Goal: Task Accomplishment & Management: Complete application form

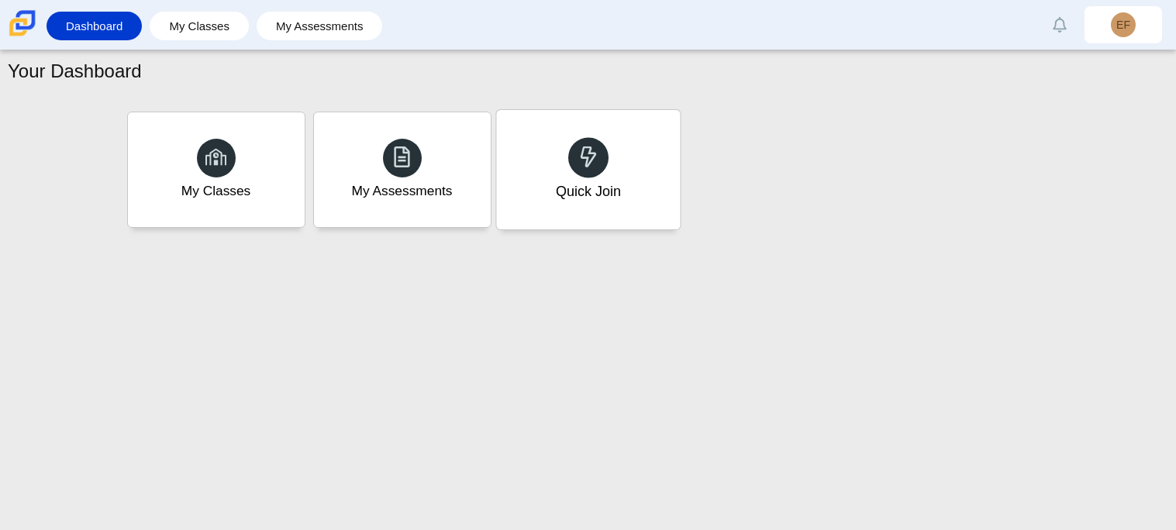
click at [597, 146] on icon at bounding box center [589, 157] width 22 height 22
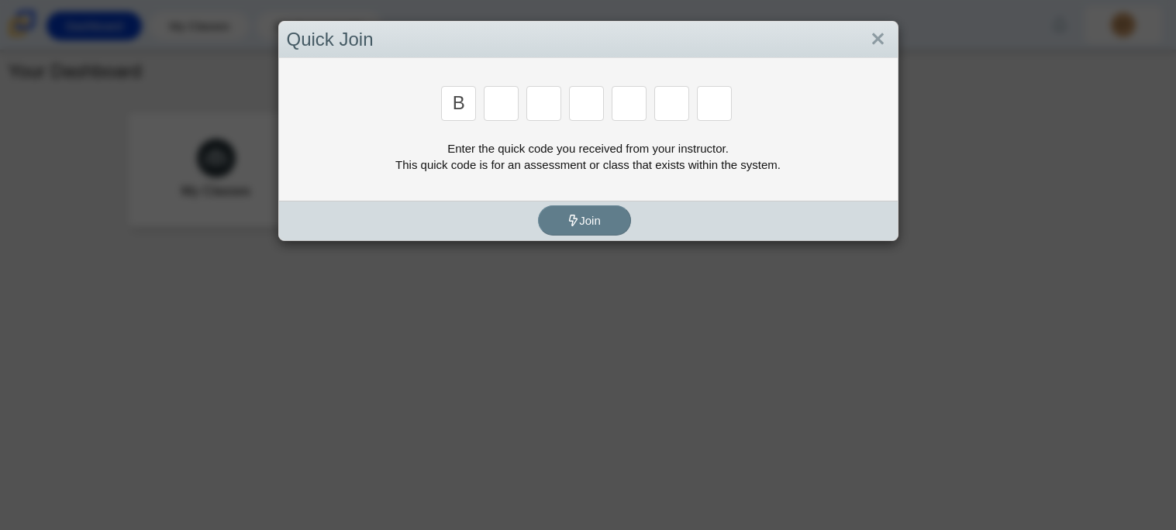
type input "b"
type input "m"
type input "3"
type input "5"
type input "3"
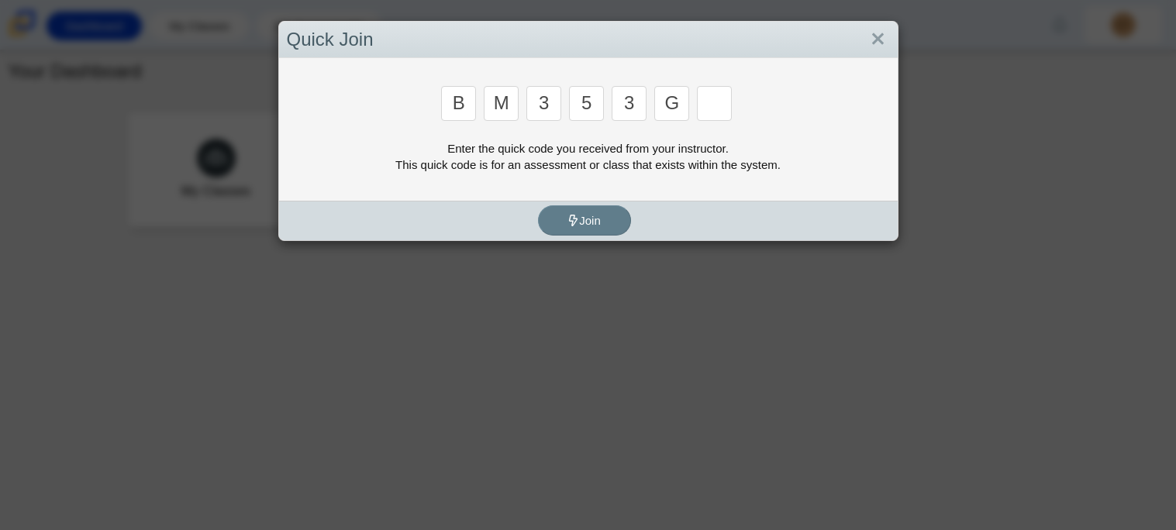
type input "g"
type input "b"
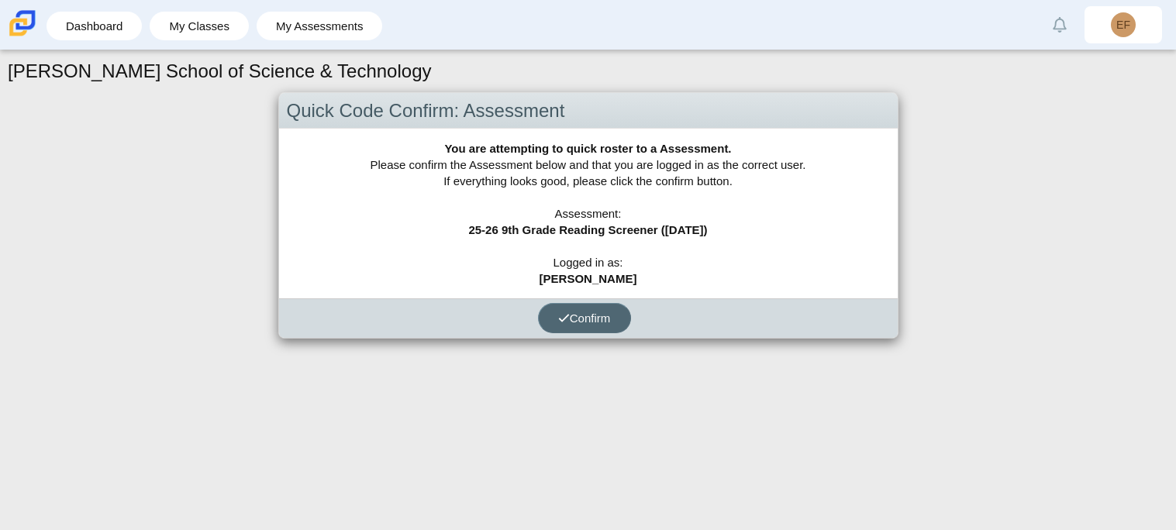
click at [594, 314] on span "Confirm" at bounding box center [584, 318] width 53 height 13
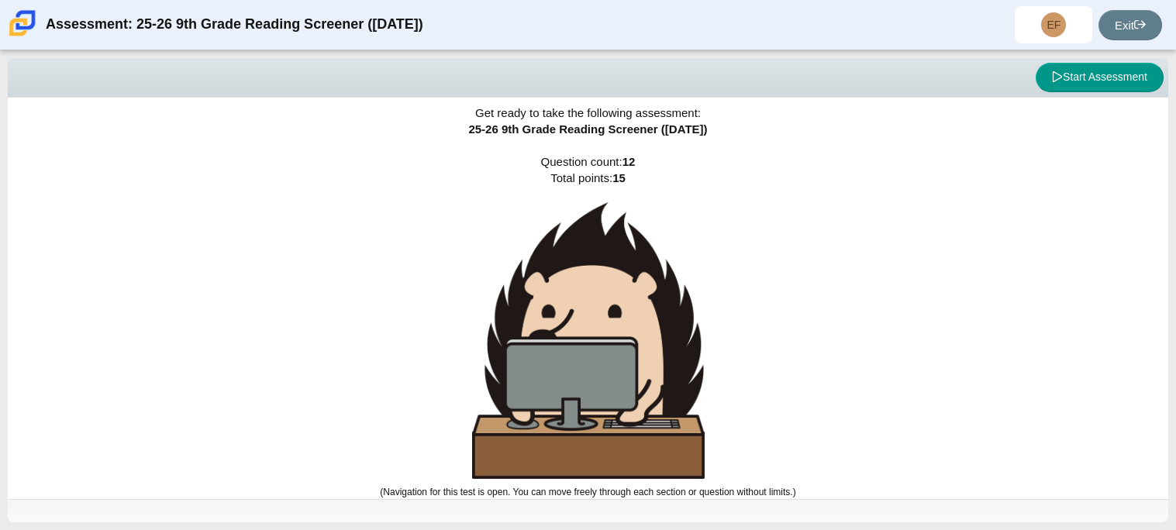
scroll to position [2, 0]
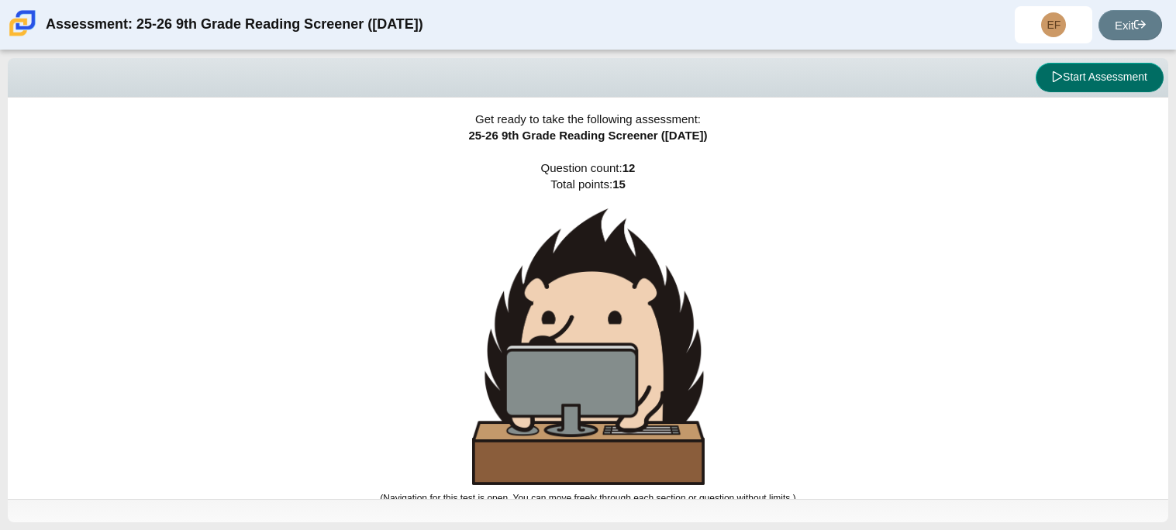
click at [1117, 68] on button "Start Assessment" at bounding box center [1100, 77] width 128 height 29
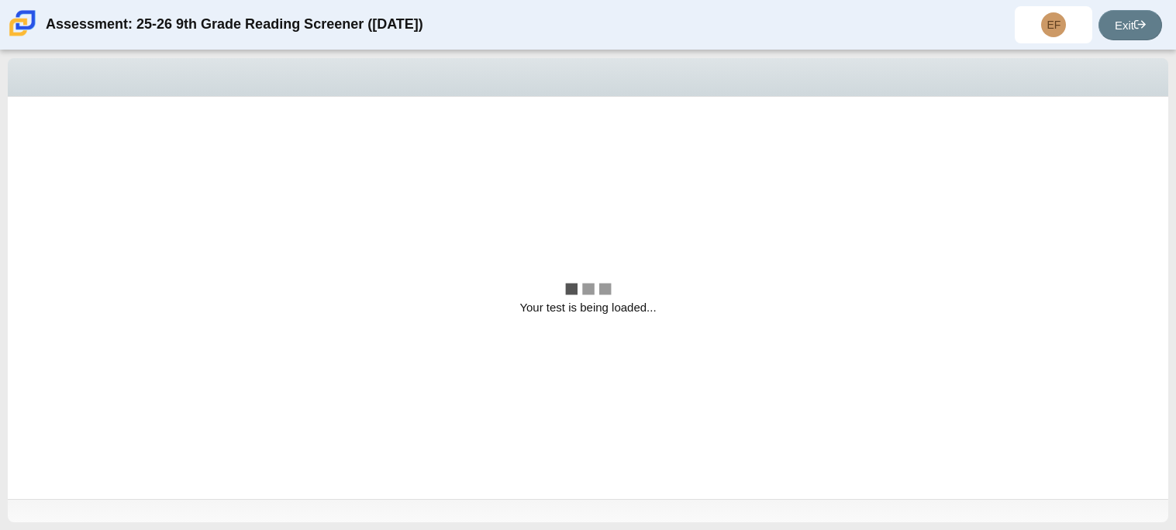
scroll to position [0, 0]
select select "ccc5b315-3c7c-471c-bf90-f22c8299c798"
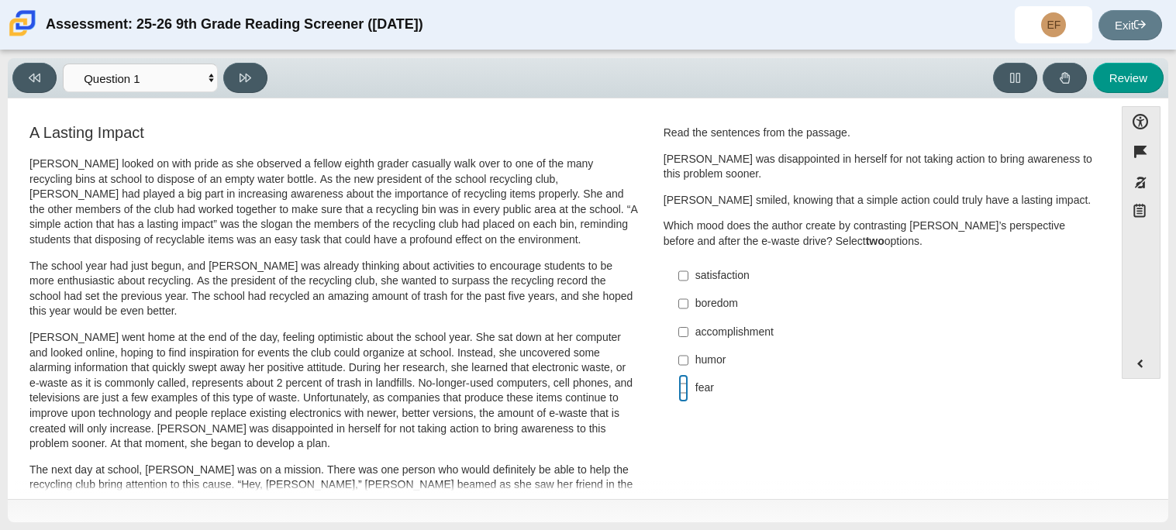
click at [678, 388] on input "fear fear" at bounding box center [683, 388] width 10 height 28
checkbox input "true"
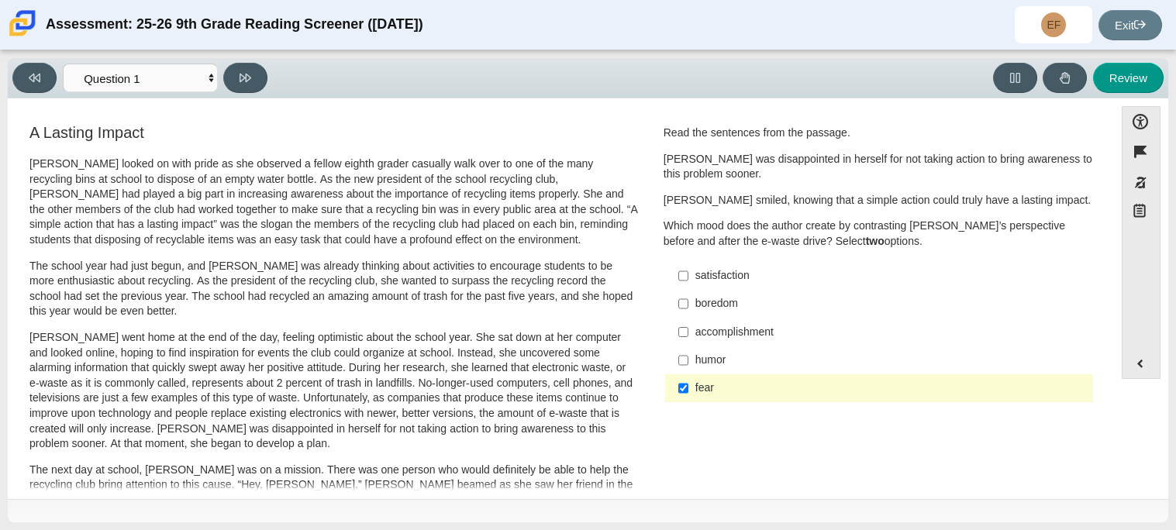
click at [745, 338] on div "accomplishment" at bounding box center [891, 333] width 392 height 16
click at [688, 338] on input "accomplishment accomplishment" at bounding box center [683, 332] width 10 height 28
checkbox input "true"
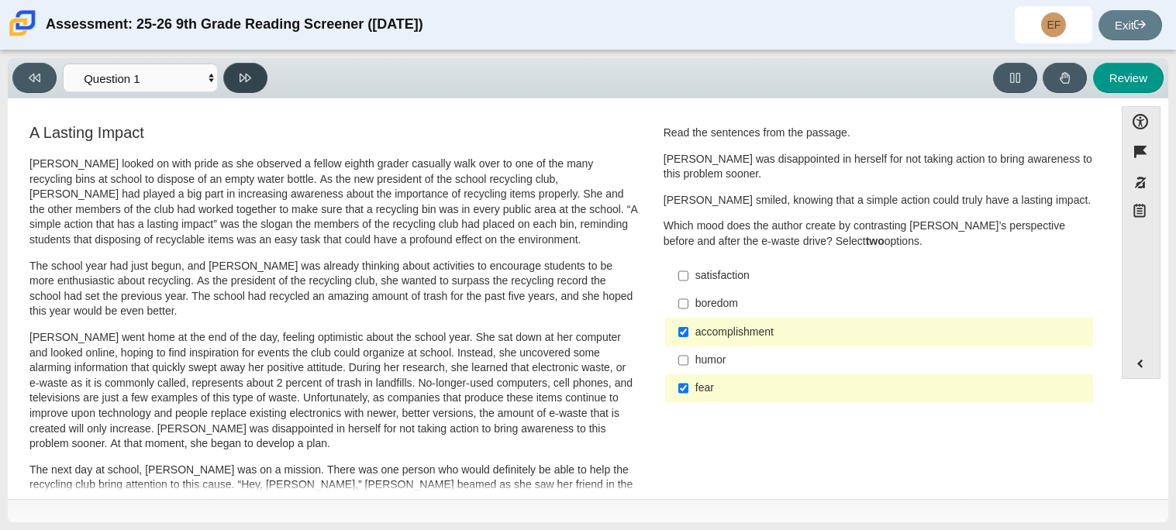
click at [236, 74] on button at bounding box center [245, 78] width 44 height 30
select select "0ff64528-ffd7-428d-b192-babfaadd44e8"
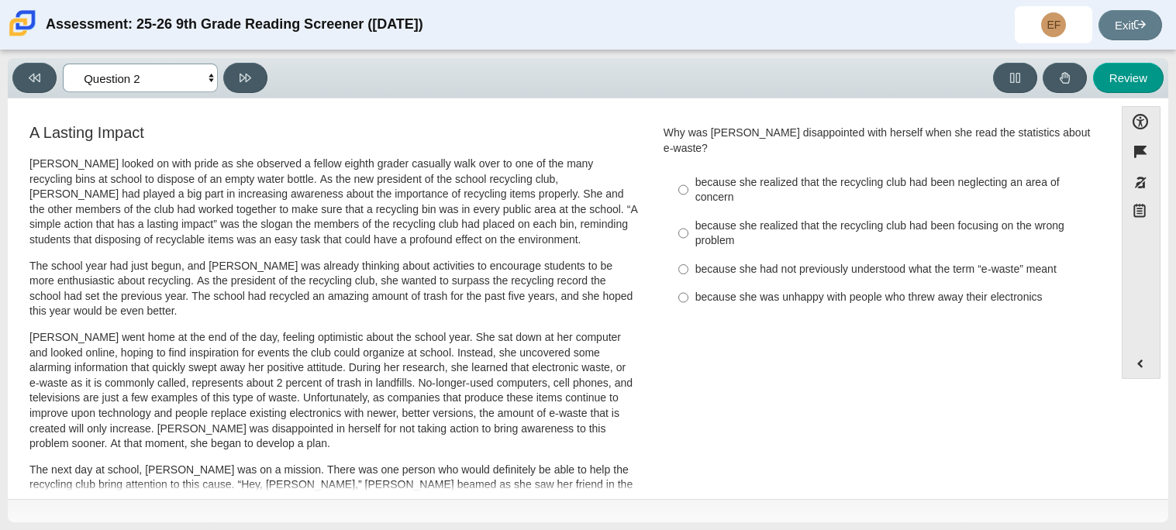
click at [210, 83] on select "Questions Question 1 Question 2 Question 3 Question 4 Question 5 Question 6 Que…" at bounding box center [140, 78] width 155 height 29
click at [367, 265] on p "The school year had just begun, and Scarlett was already thinking about activit…" at bounding box center [333, 289] width 609 height 60
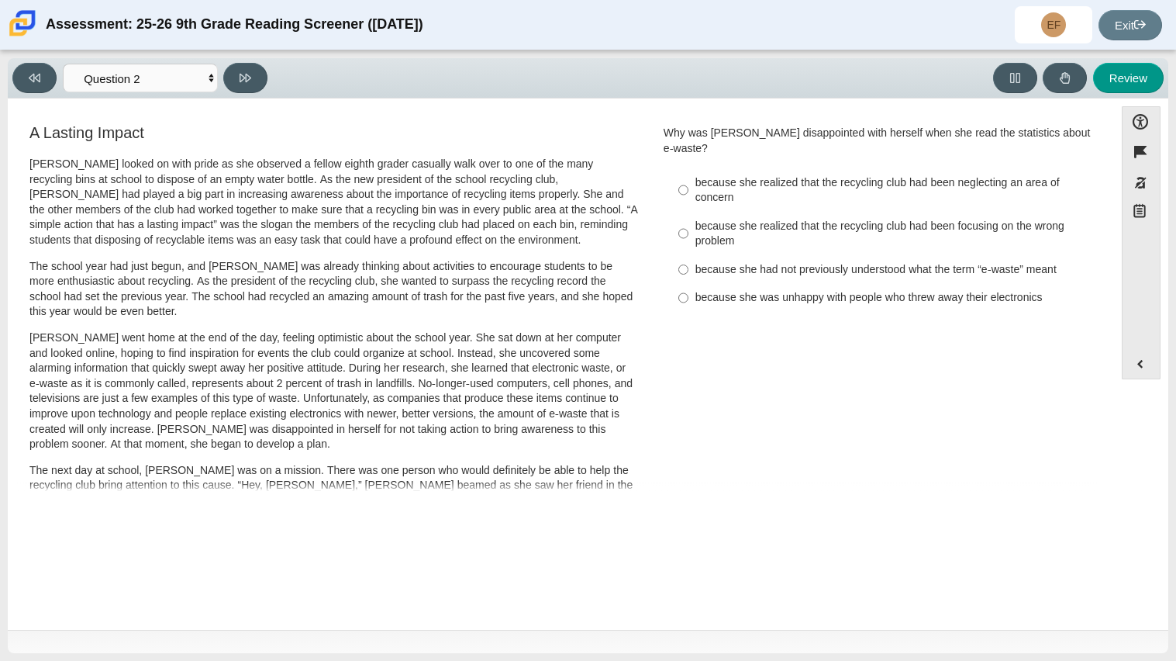
click at [785, 290] on label "because she was unhappy with people who threw away their electronics because sh…" at bounding box center [881, 298] width 426 height 28
click at [688, 290] on input "because she was unhappy with people who threw away their electronics because sh…" at bounding box center [683, 298] width 10 height 28
radio input "true"
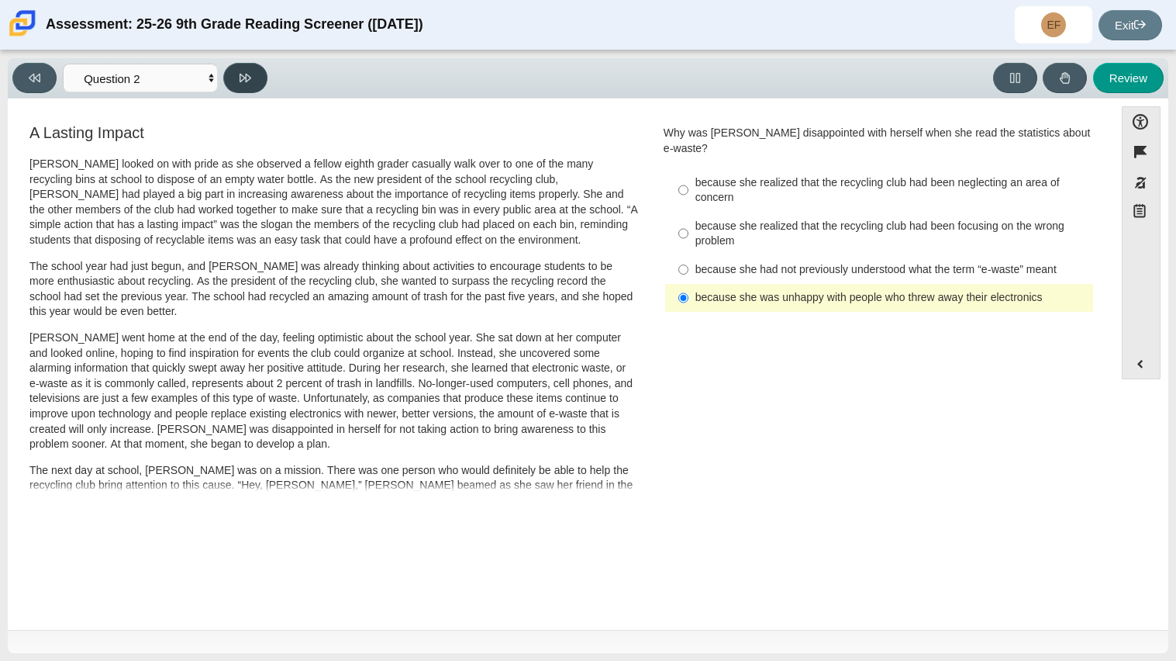
click at [250, 91] on button at bounding box center [245, 78] width 44 height 30
select select "7ce3d843-6974-4858-901c-1ff39630e843"
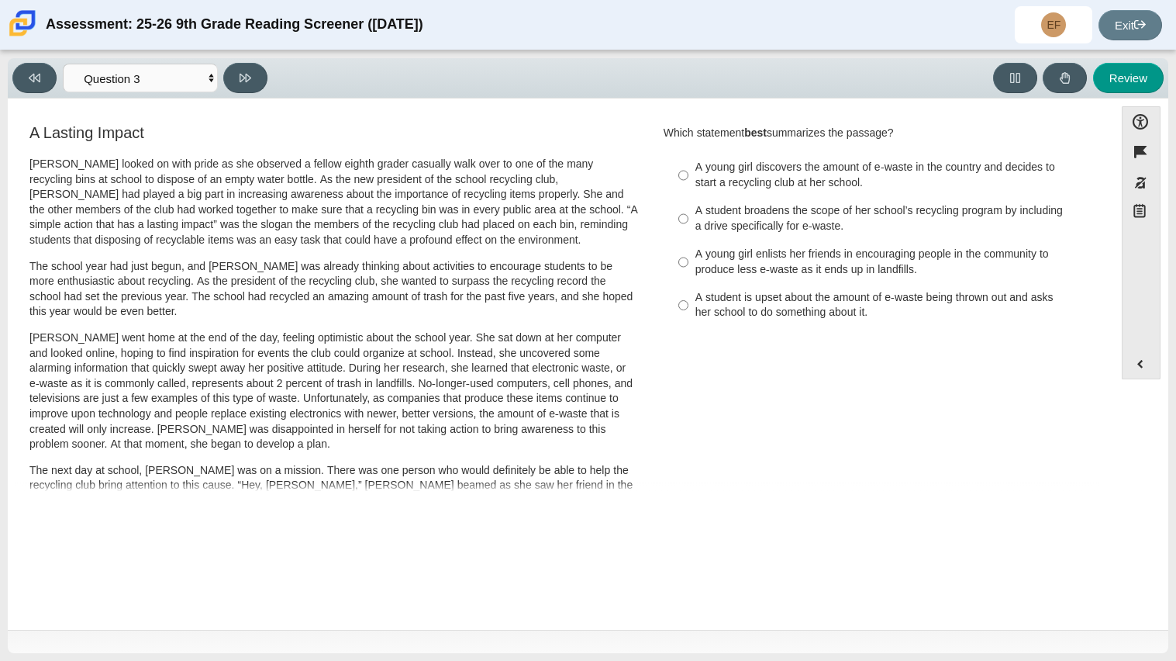
click at [813, 310] on div "A student is upset about the amount of e-waste being thrown out and asks her sc…" at bounding box center [891, 305] width 392 height 30
click at [688, 310] on input "A student is upset about the amount of e-waste being thrown out and asks her sc…" at bounding box center [683, 305] width 10 height 43
radio input "true"
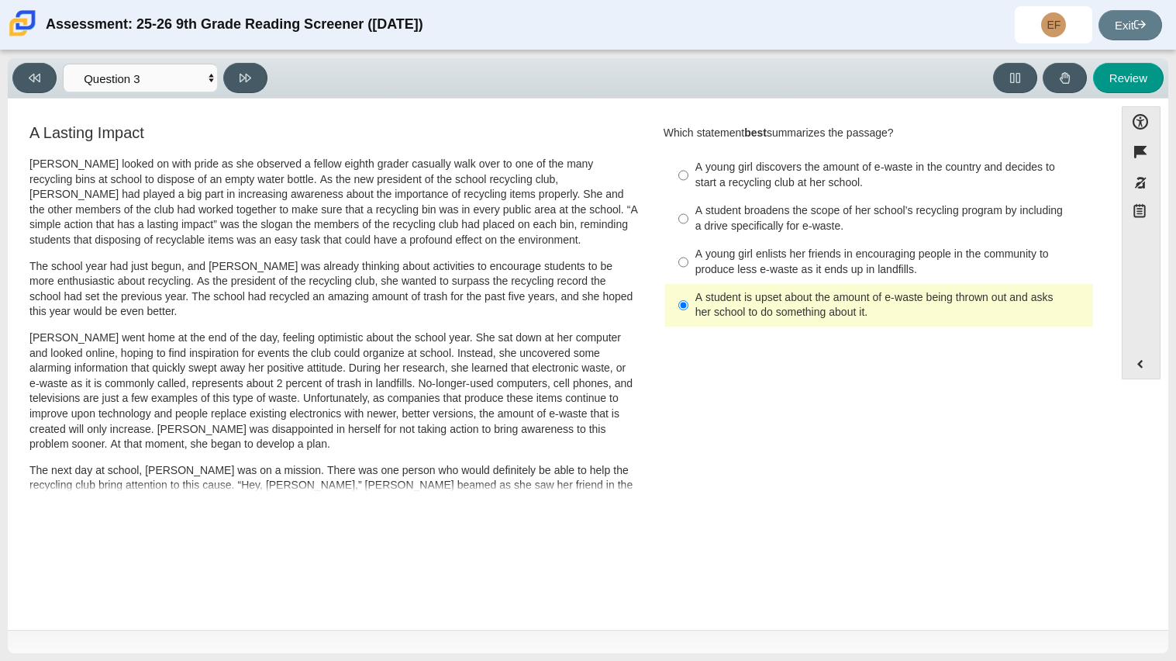
click at [965, 267] on div "A young girl enlists her friends in encouraging people in the community to prod…" at bounding box center [891, 262] width 392 height 30
click at [688, 267] on input "A young girl enlists her friends in encouraging people in the community to prod…" at bounding box center [683, 261] width 10 height 43
radio input "true"
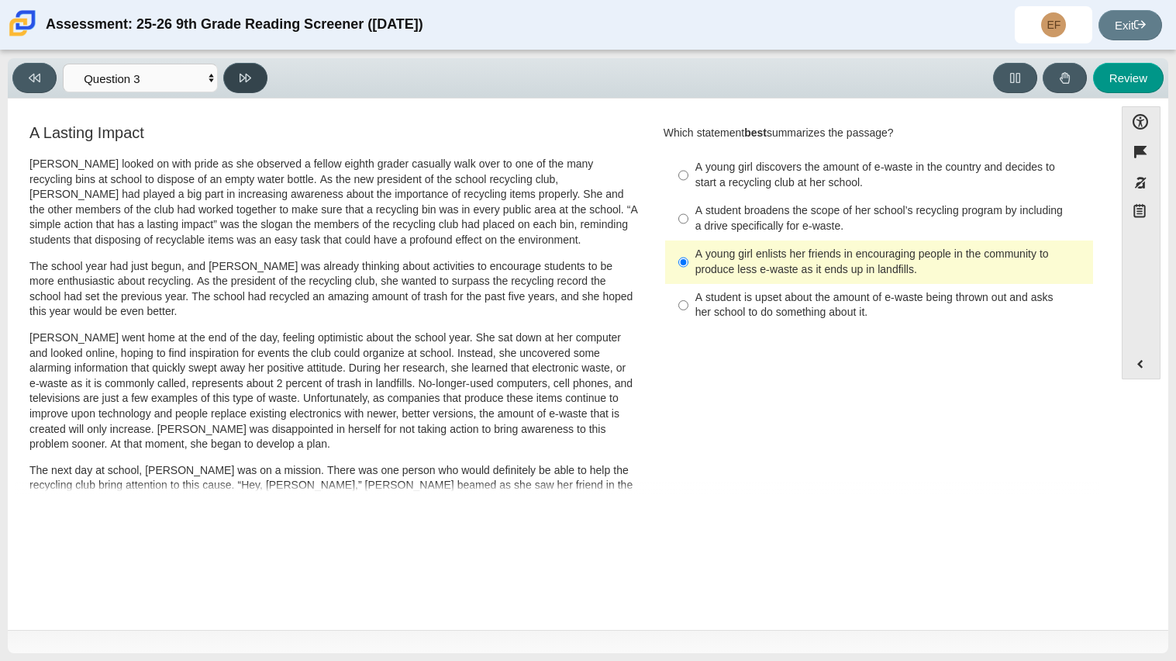
click at [250, 78] on icon at bounding box center [246, 78] width 12 height 9
select select "ca9ea0f1-49c5-4bd1-83b0-472c18652b42"
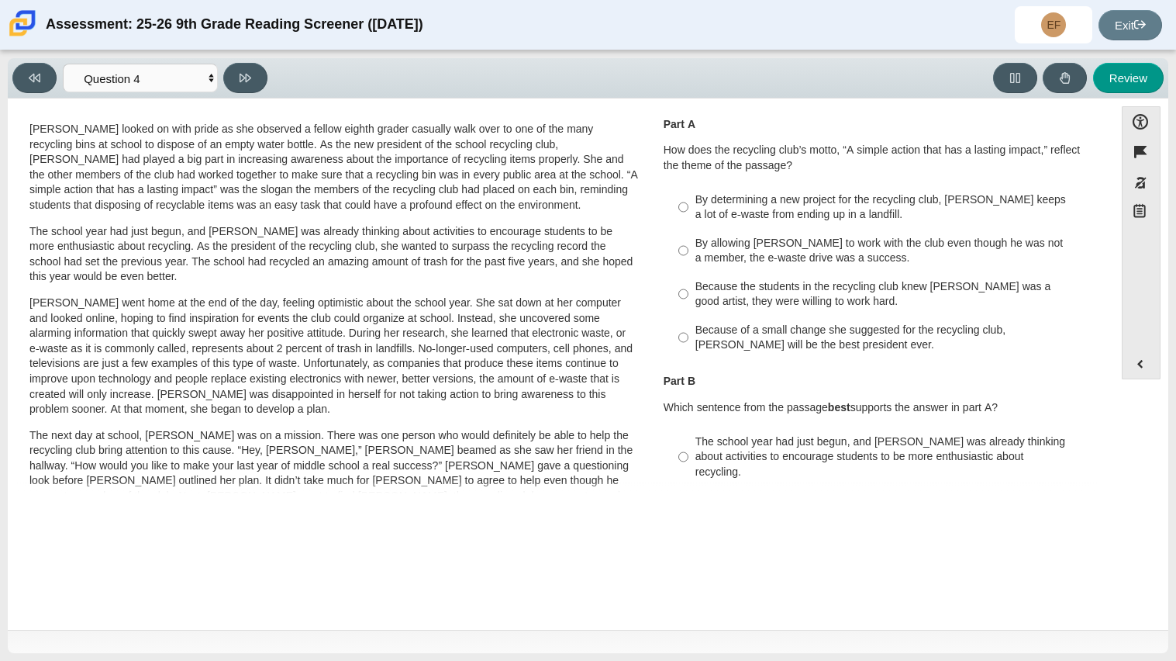
scroll to position [32, 0]
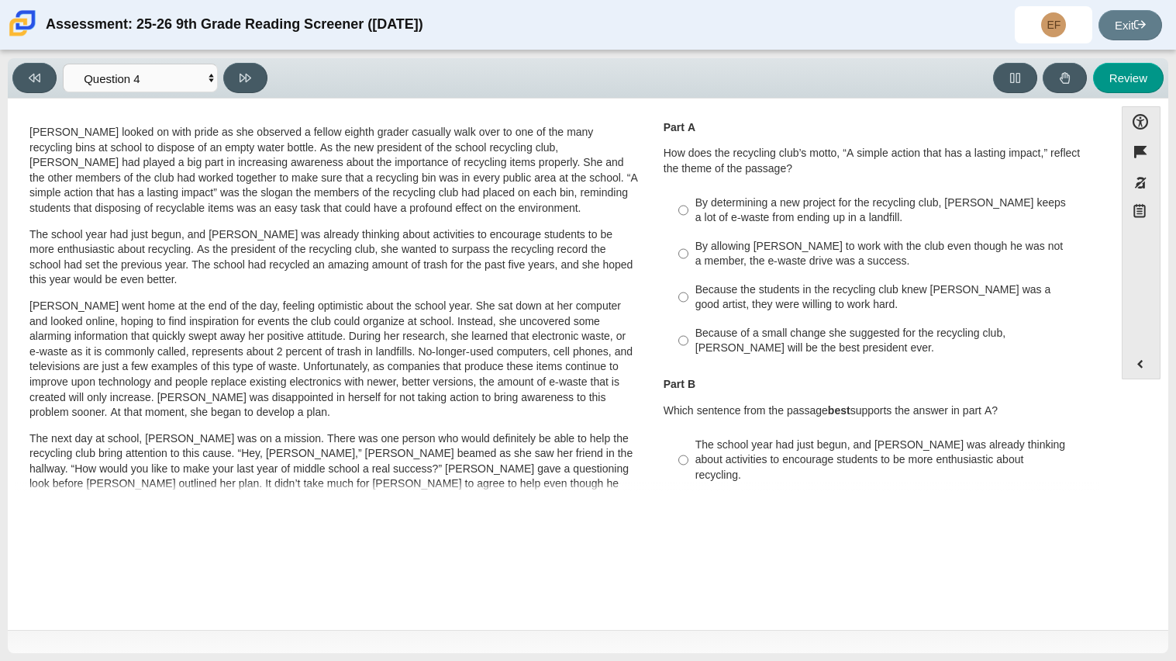
click at [813, 217] on div "By determining a new project for the recycling club, Scarlett keeps a lot of e-…" at bounding box center [891, 210] width 392 height 30
click at [688, 217] on input "By determining a new project for the recycling club, Scarlett keeps a lot of e-…" at bounding box center [683, 209] width 10 height 43
radio input "true"
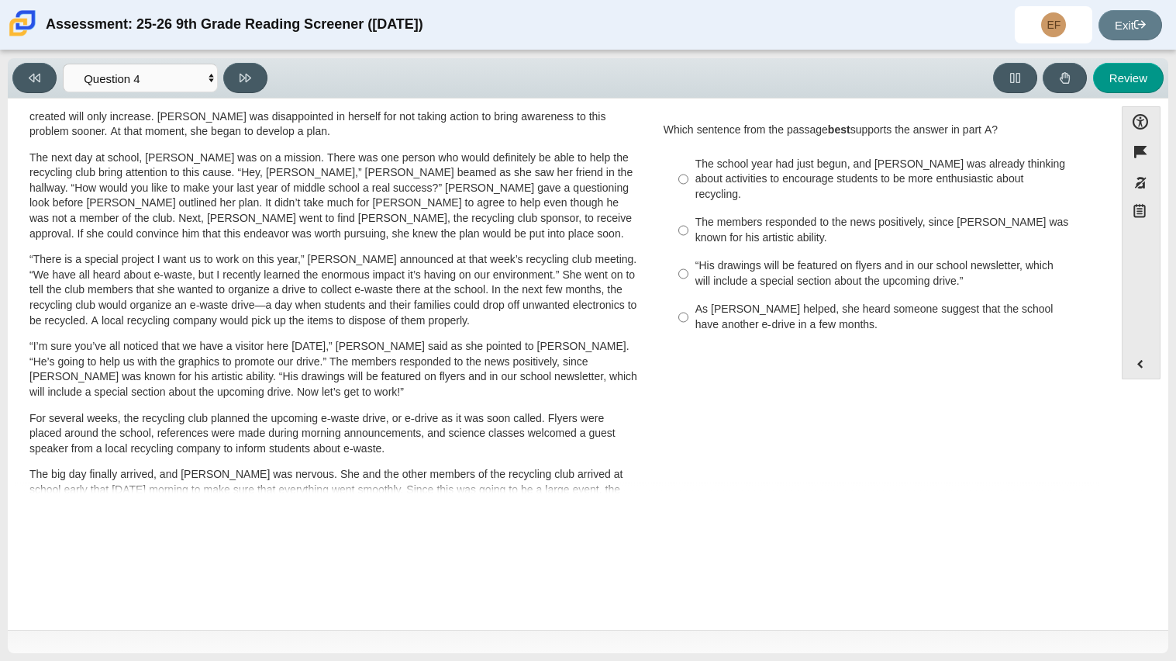
scroll to position [313, 0]
click at [912, 301] on div "As Scarlett helped, she heard someone suggest that the school have another e-dr…" at bounding box center [891, 316] width 392 height 30
click at [688, 296] on input "As Scarlett helped, she heard someone suggest that the school have another e-dr…" at bounding box center [683, 316] width 10 height 43
radio input "true"
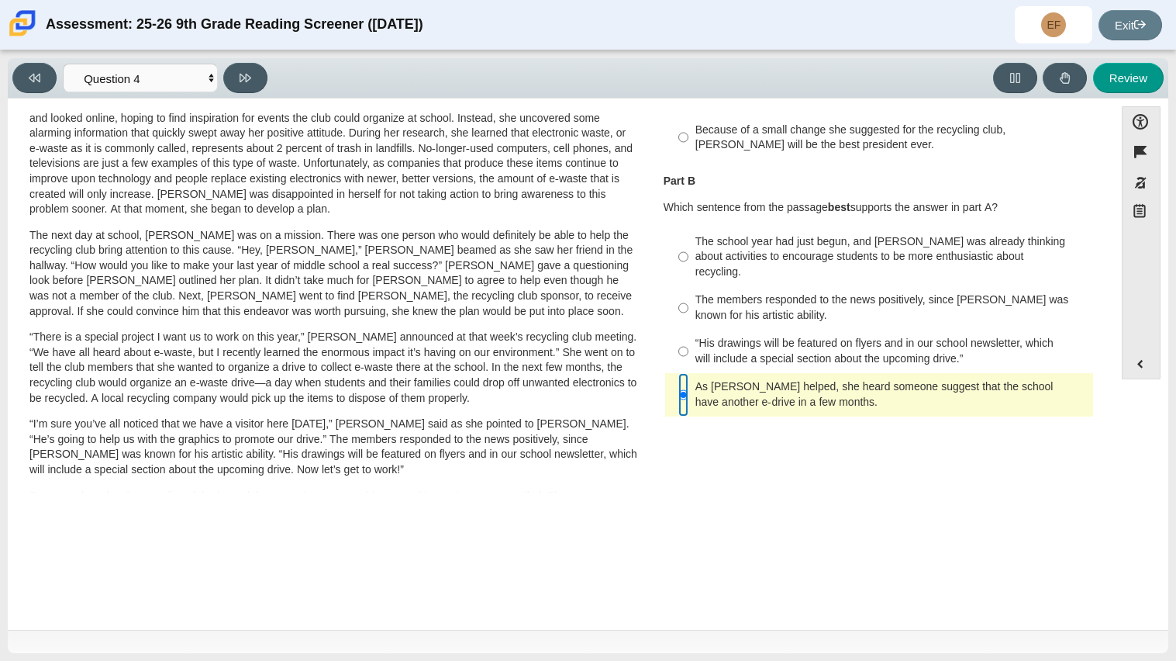
scroll to position [236, 0]
click at [254, 77] on button at bounding box center [245, 78] width 44 height 30
select select "e41f1a79-e29f-4095-8030-a53364015bed"
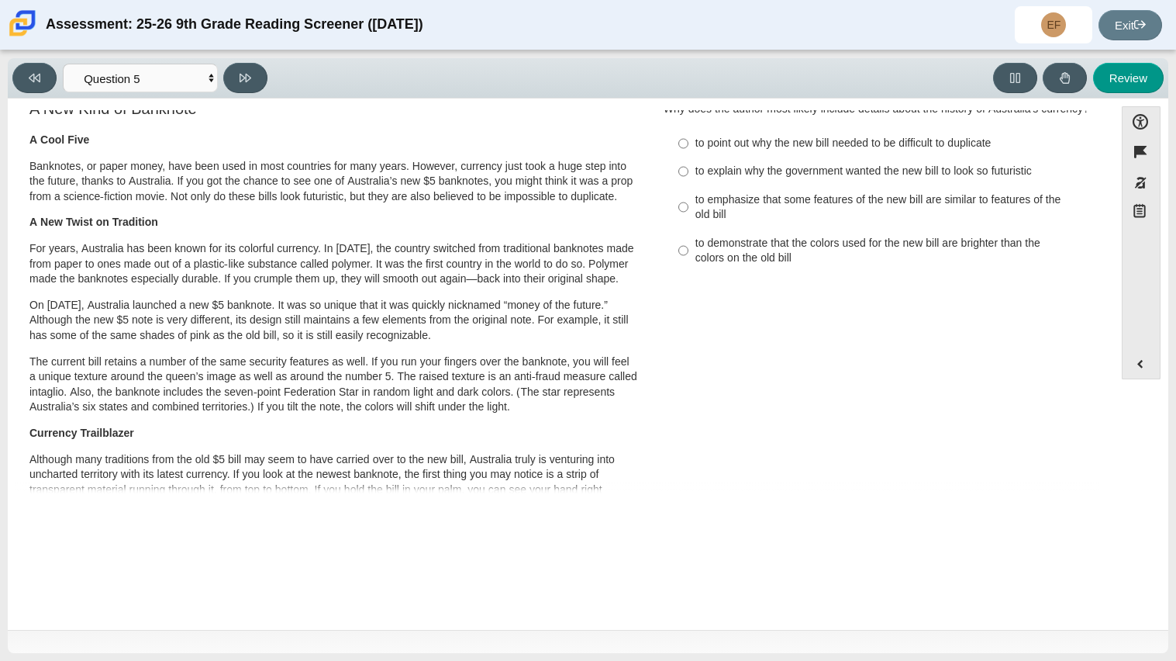
scroll to position [0, 0]
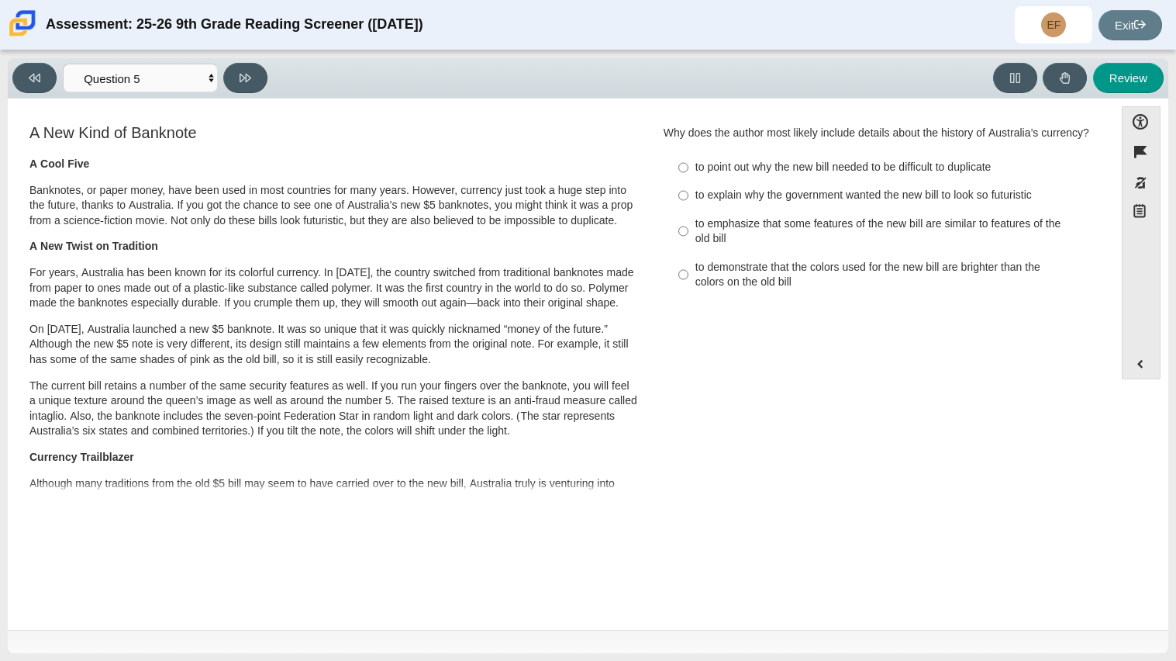
click at [723, 199] on div "to explain why the government wanted the new bill to look so futuristic" at bounding box center [891, 196] width 392 height 16
click at [688, 199] on input "to explain why the government wanted the new bill to look so futuristic to expl…" at bounding box center [683, 195] width 10 height 28
radio input "true"
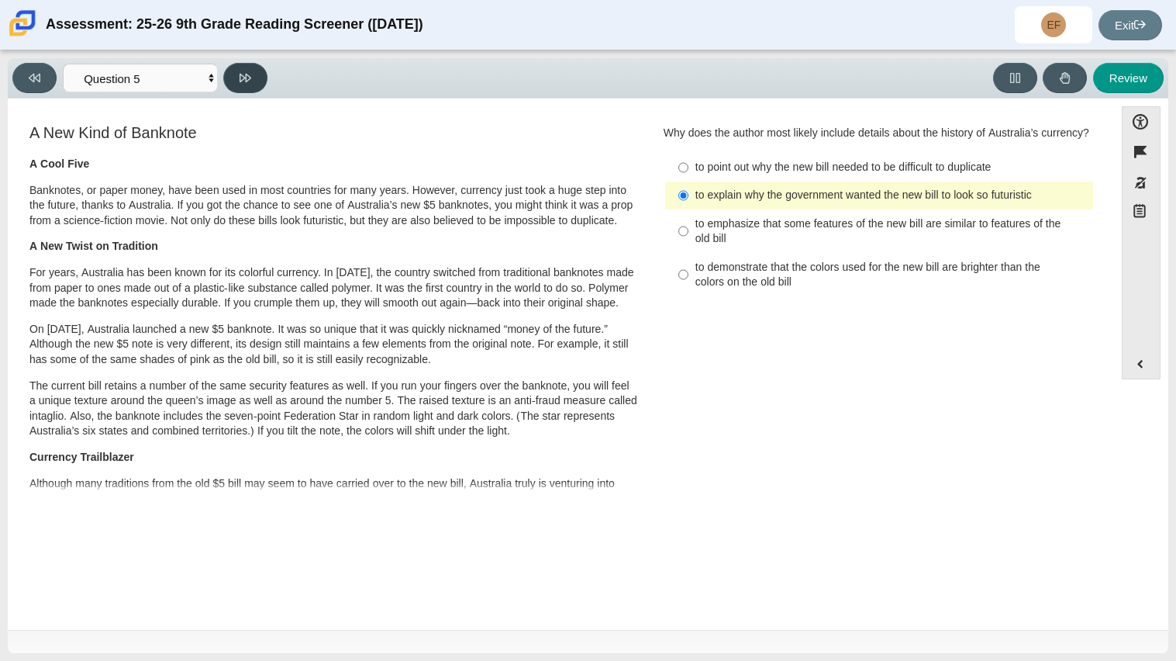
click at [236, 74] on button at bounding box center [245, 78] width 44 height 30
select select "69146e31-7b3d-4a3e-9ce6-f30c24342ae0"
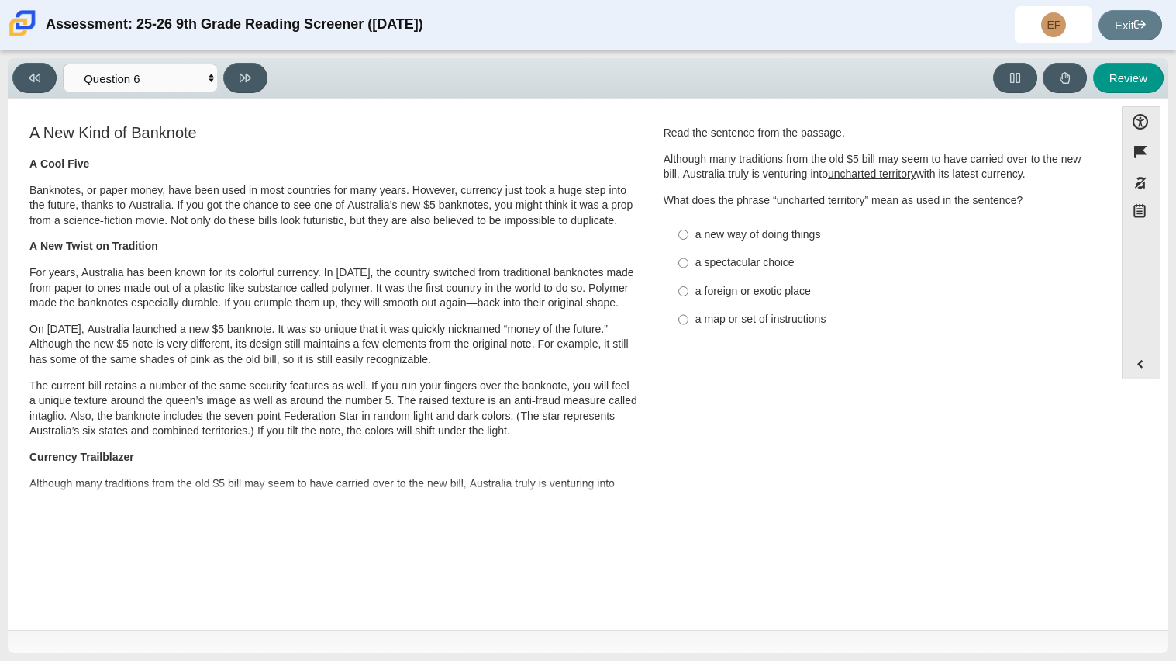
click at [715, 243] on label "a new way of doing things a new way of doing things" at bounding box center [881, 234] width 426 height 28
click at [688, 243] on input "a new way of doing things a new way of doing things" at bounding box center [683, 234] width 10 height 28
radio input "true"
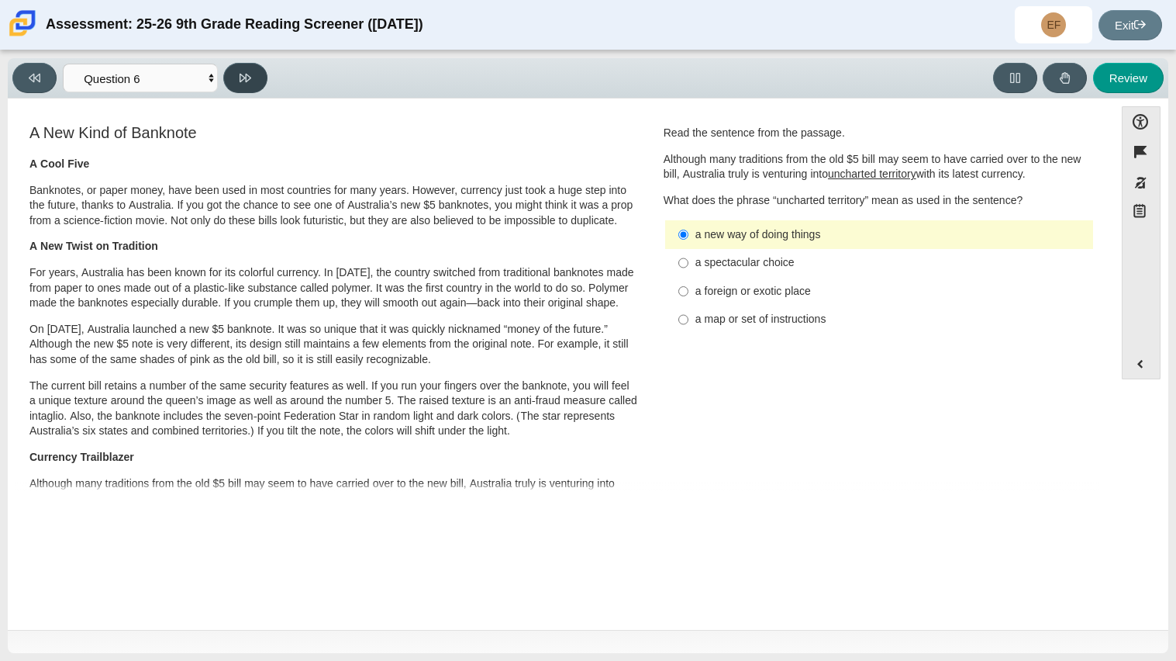
click at [243, 64] on button at bounding box center [245, 78] width 44 height 30
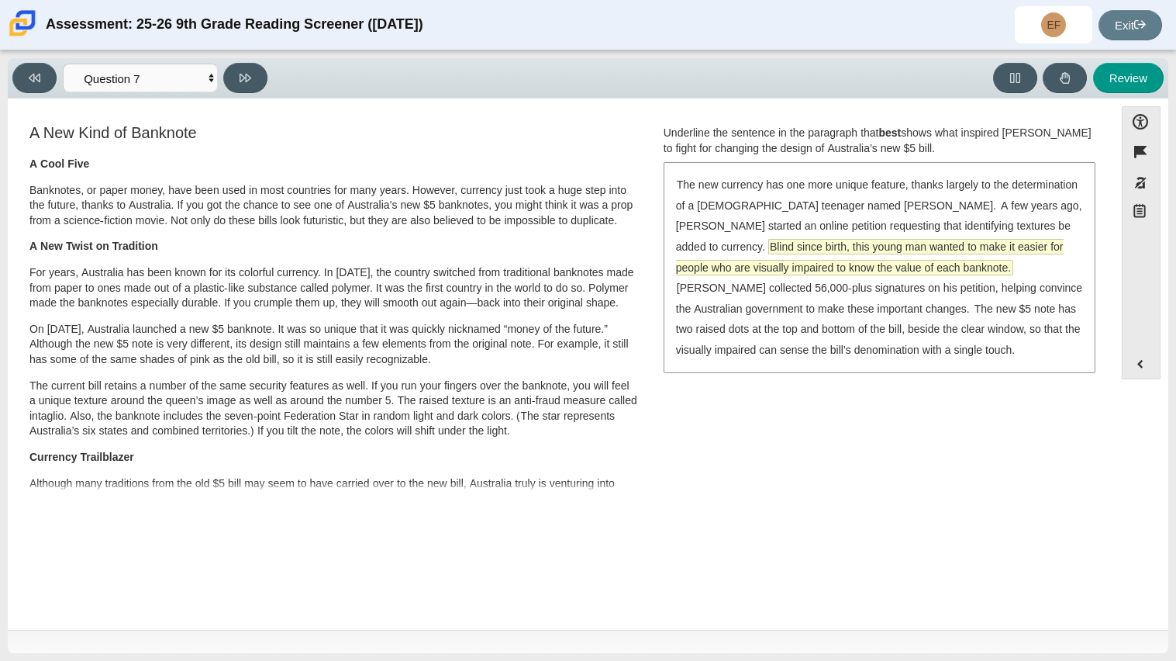
click at [970, 247] on span "Blind since birth, this young man wanted to make it easier for people who are v…" at bounding box center [870, 257] width 388 height 35
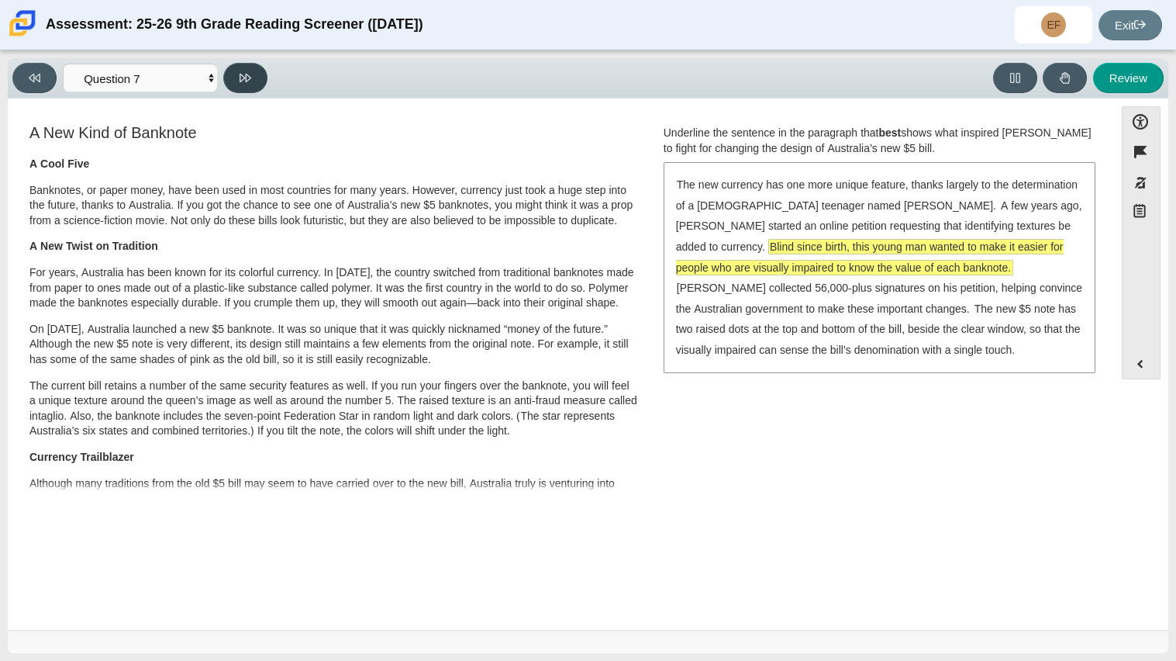
click at [247, 66] on button at bounding box center [245, 78] width 44 height 30
select select "ea8338c2-a6a3-418e-a305-2b963b54a290"
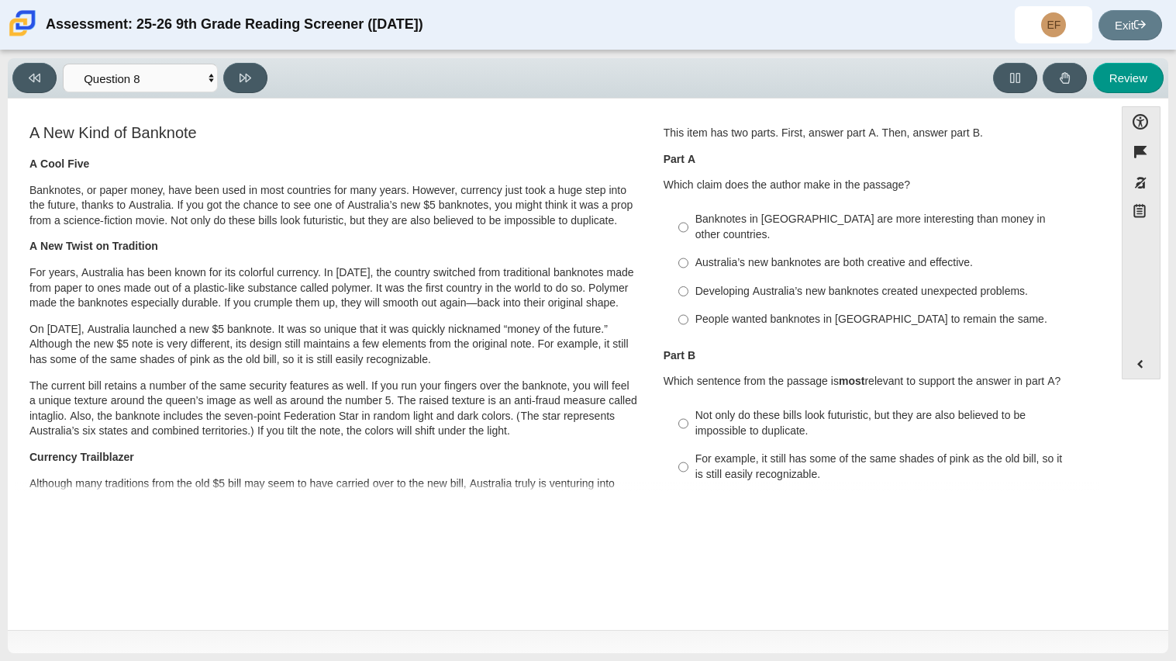
click at [858, 223] on div "Banknotes in Australia are more interesting than money in other countries." at bounding box center [891, 227] width 392 height 30
click at [688, 223] on input "Banknotes in Australia are more interesting than money in other countries. Bank…" at bounding box center [683, 226] width 10 height 43
radio input "true"
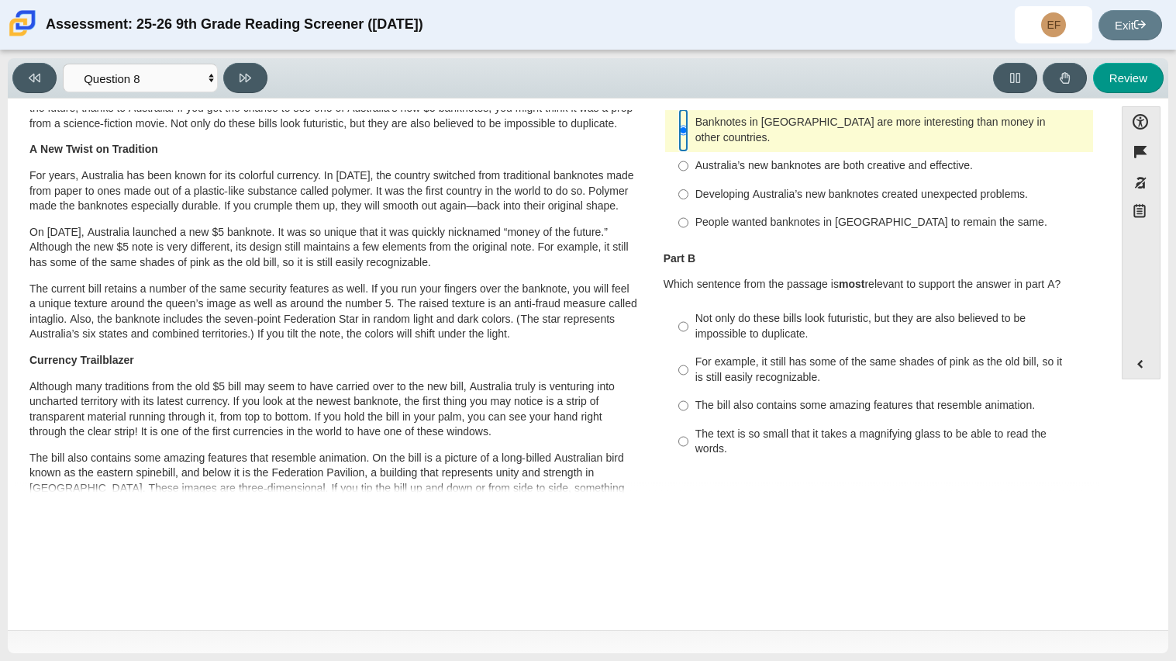
scroll to position [106, 0]
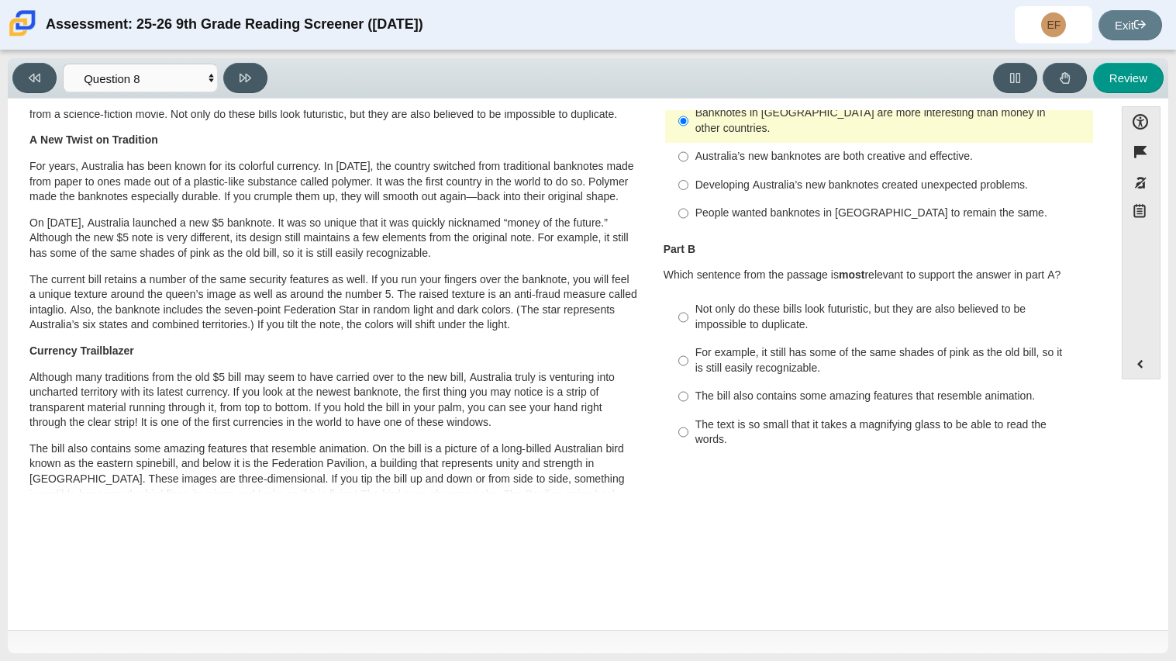
click at [725, 178] on div "Developing Australia’s new banknotes created unexpected problems." at bounding box center [891, 186] width 392 height 16
click at [688, 171] on input "Developing Australia’s new banknotes created unexpected problems. Developing Au…" at bounding box center [683, 185] width 10 height 28
radio input "true"
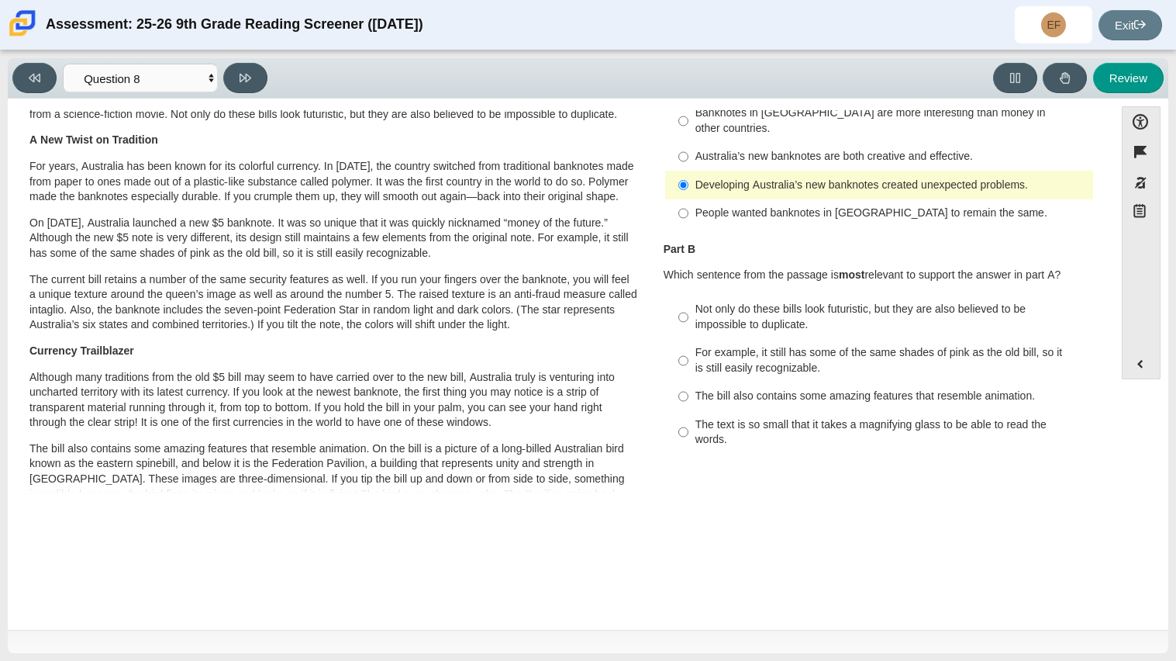
click at [751, 417] on div "The text is so small that it takes a magnifying glass to be able to read the wo…" at bounding box center [891, 432] width 392 height 30
click at [688, 410] on input "The text is so small that it takes a magnifying glass to be able to read the wo…" at bounding box center [683, 431] width 10 height 43
radio input "true"
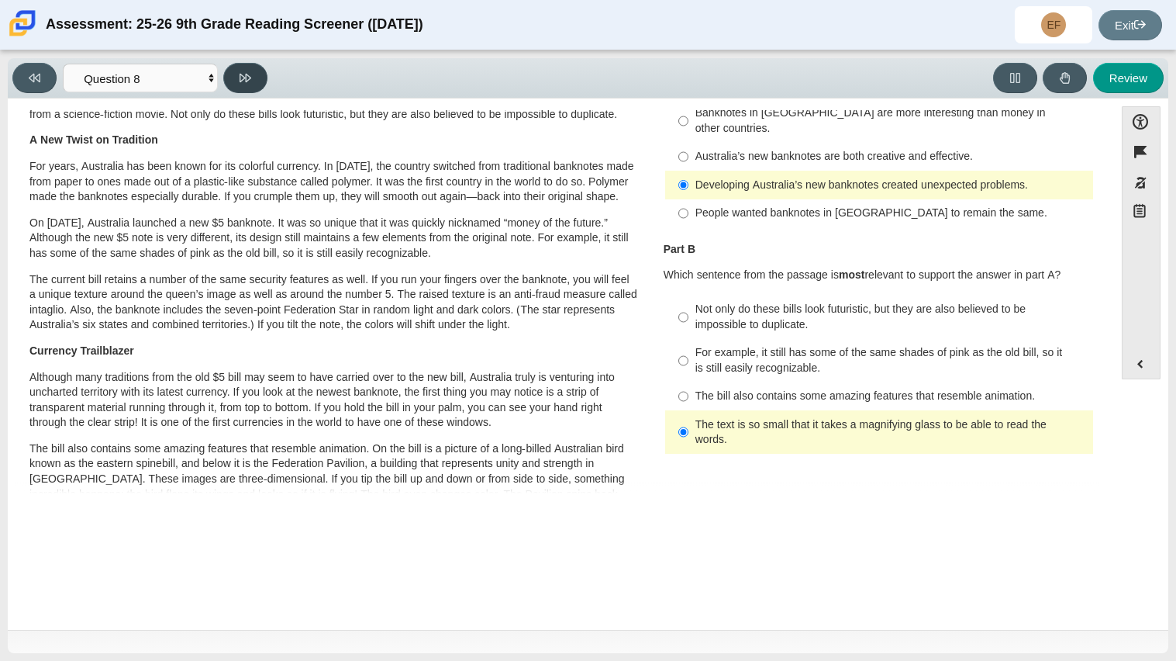
click at [244, 86] on button at bounding box center [245, 78] width 44 height 30
select select "89f058d6-b15c-4ef5-a4b3-fdaffb8868b6"
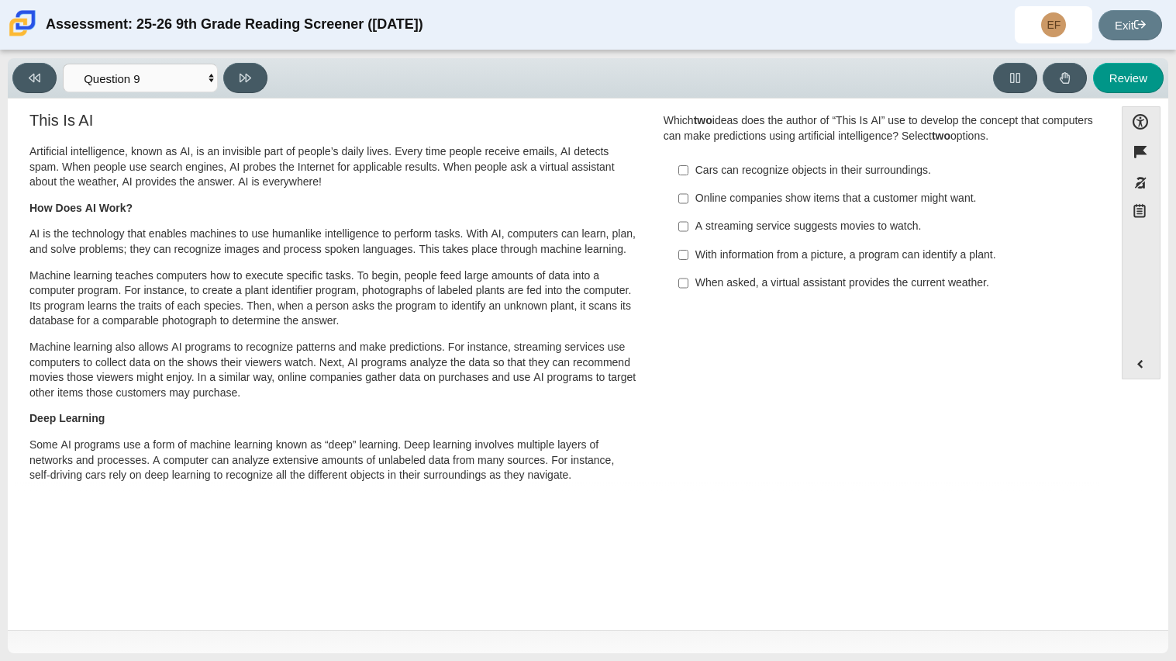
scroll to position [0, 0]
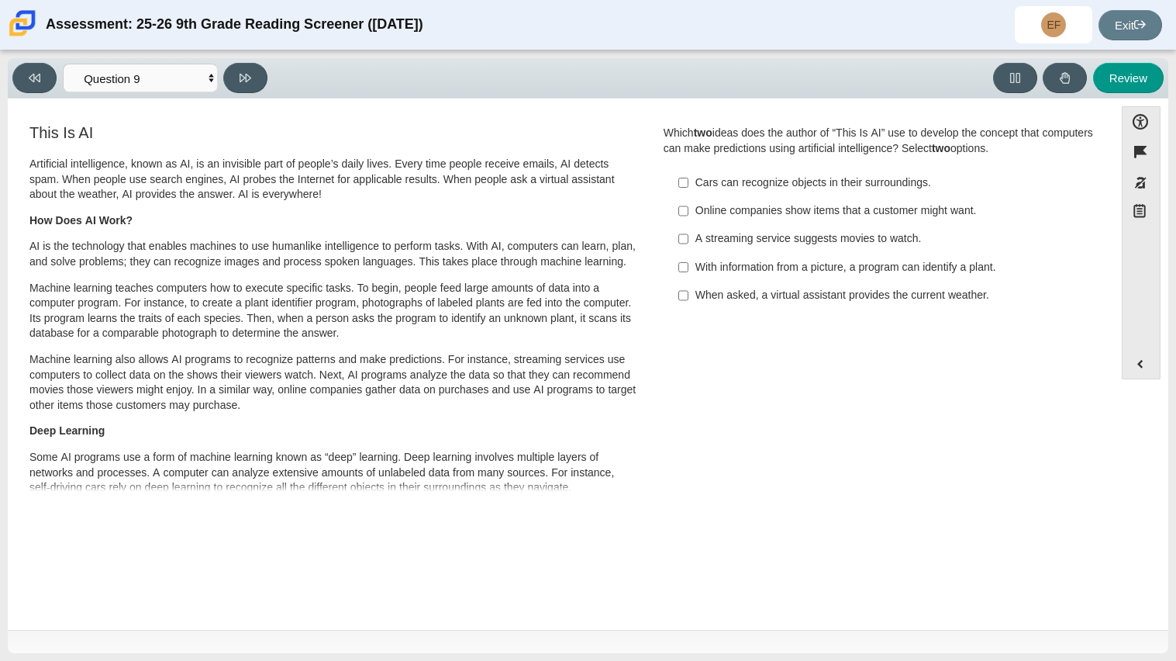
click at [688, 209] on label "Online companies show items that a customer might want. Online companies show i…" at bounding box center [881, 211] width 426 height 28
click at [688, 209] on input "Online companies show items that a customer might want. Online companies show i…" at bounding box center [683, 211] width 10 height 28
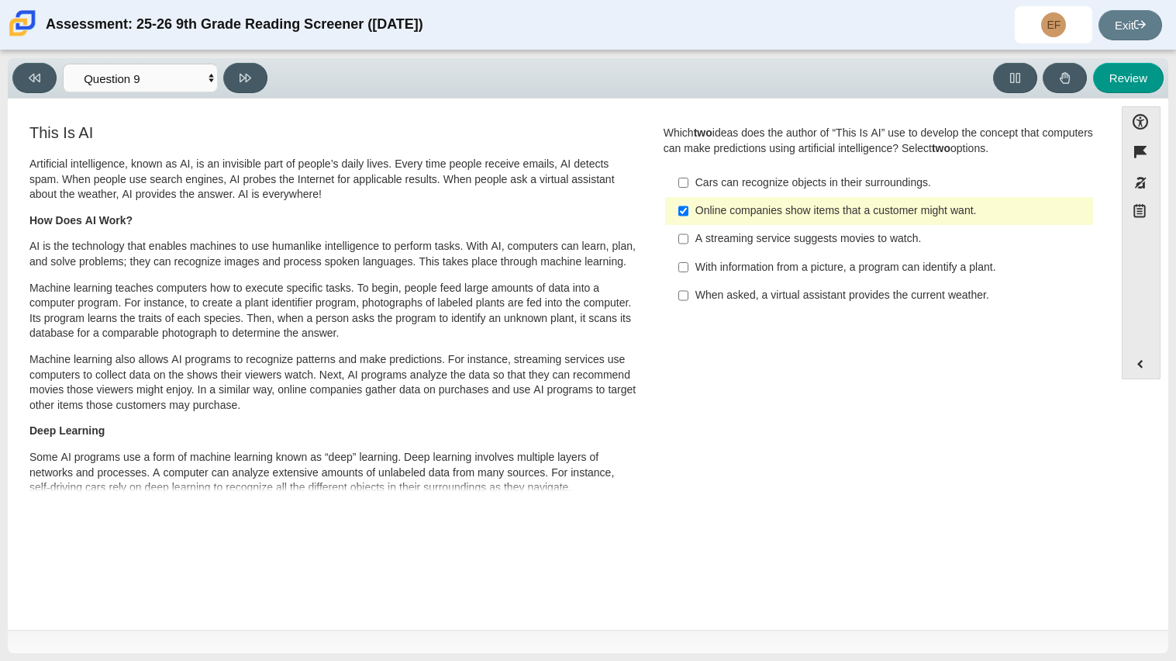
click at [711, 211] on div "Online companies show items that a customer might want." at bounding box center [891, 211] width 392 height 16
click at [688, 211] on input "Online companies show items that a customer might want. Online companies show i…" at bounding box center [683, 211] width 10 height 28
checkbox input "false"
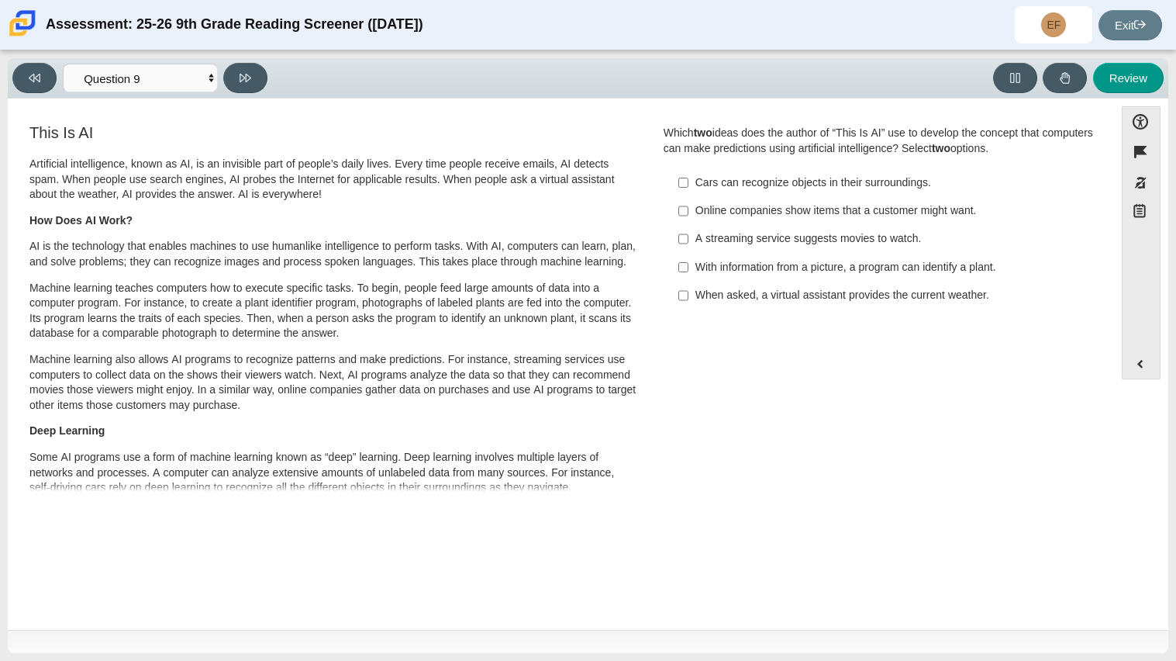
click at [685, 270] on label "With information from a picture, a program can identify a plant. With informati…" at bounding box center [881, 267] width 426 height 28
click at [685, 270] on input "With information from a picture, a program can identify a plant. With informati…" at bounding box center [683, 267] width 10 height 28
checkbox input "true"
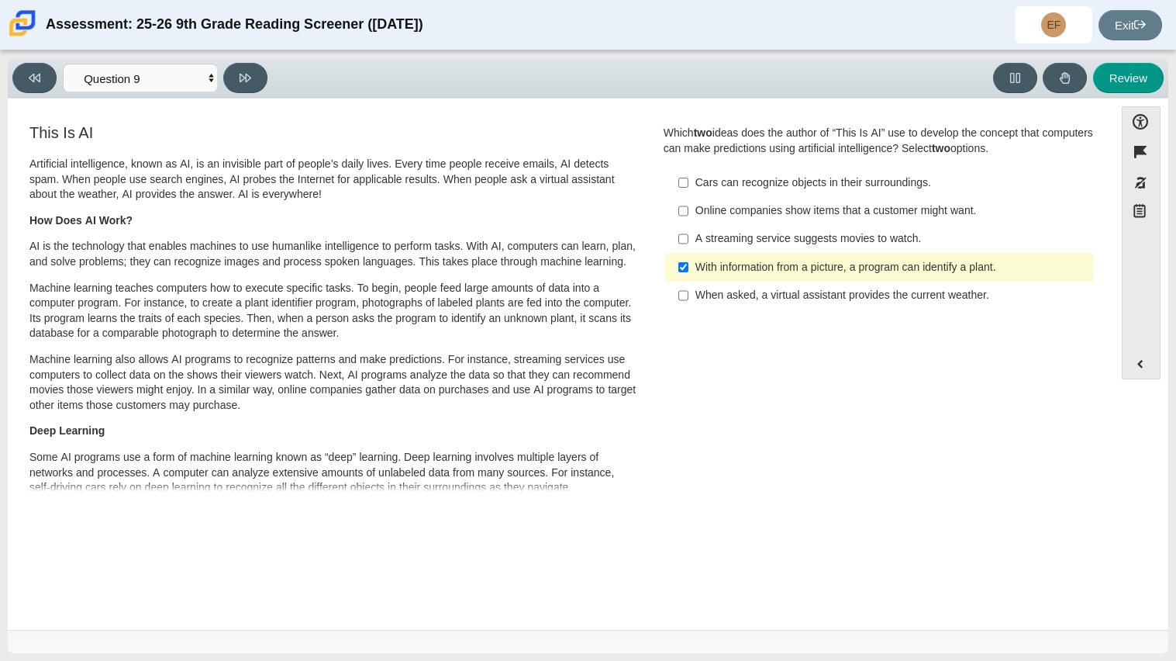
click at [829, 296] on div "When asked, a virtual assistant provides the current weather." at bounding box center [891, 296] width 392 height 16
click at [688, 296] on input "When asked, a virtual assistant provides the current weather. When asked, a vir…" at bounding box center [683, 295] width 10 height 28
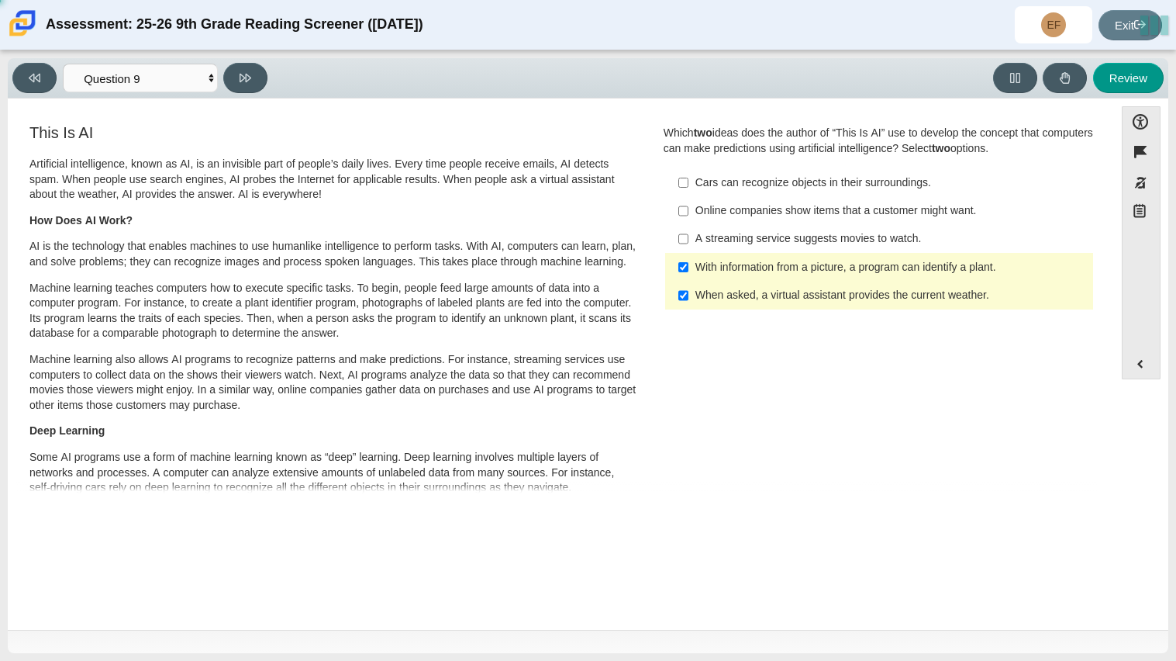
click at [829, 295] on div "When asked, a virtual assistant provides the current weather." at bounding box center [891, 296] width 392 height 16
click at [688, 295] on input "When asked, a virtual assistant provides the current weather. When asked, a vir…" at bounding box center [683, 295] width 10 height 28
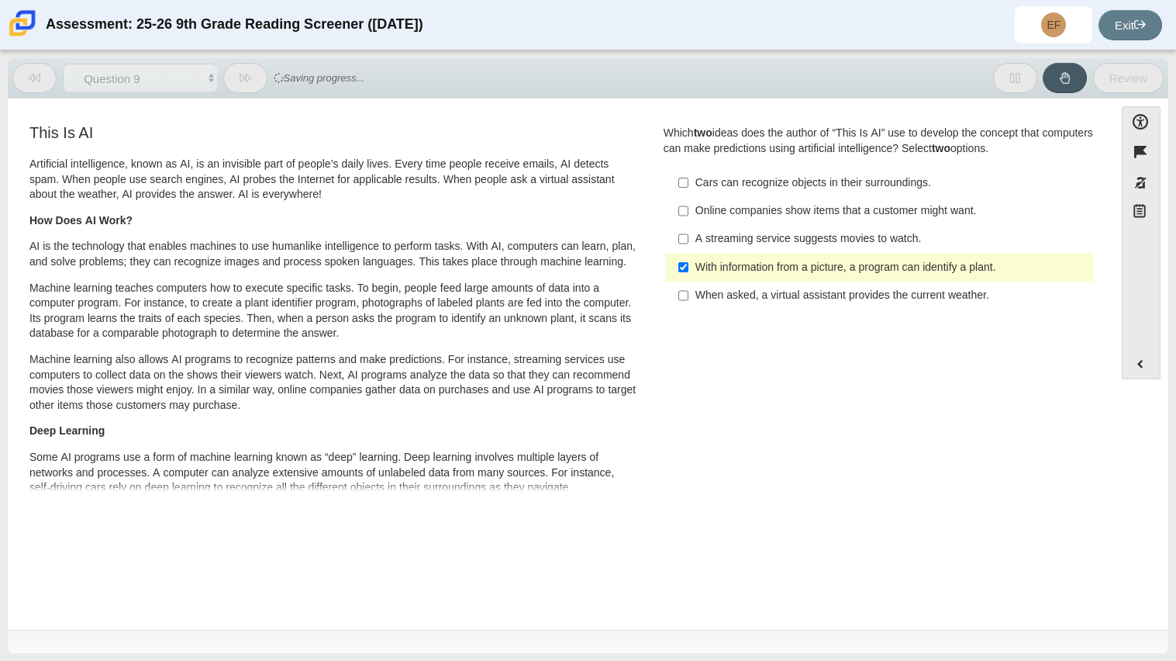
click at [827, 293] on div "When asked, a virtual assistant provides the current weather." at bounding box center [891, 296] width 392 height 16
click at [688, 293] on input "When asked, a virtual assistant provides the current weather. When asked, a vir…" at bounding box center [683, 295] width 10 height 28
checkbox input "true"
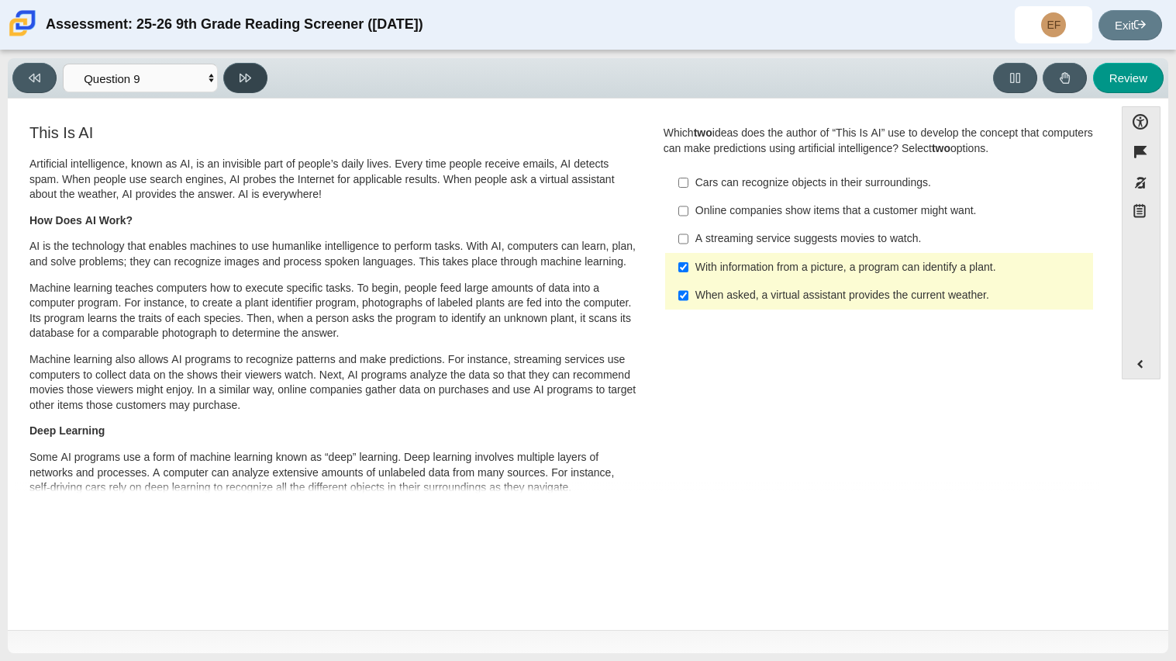
click at [255, 81] on button at bounding box center [245, 78] width 44 height 30
select select "cdf3c14e-a918-44d1-9b63-3db0fa81641e"
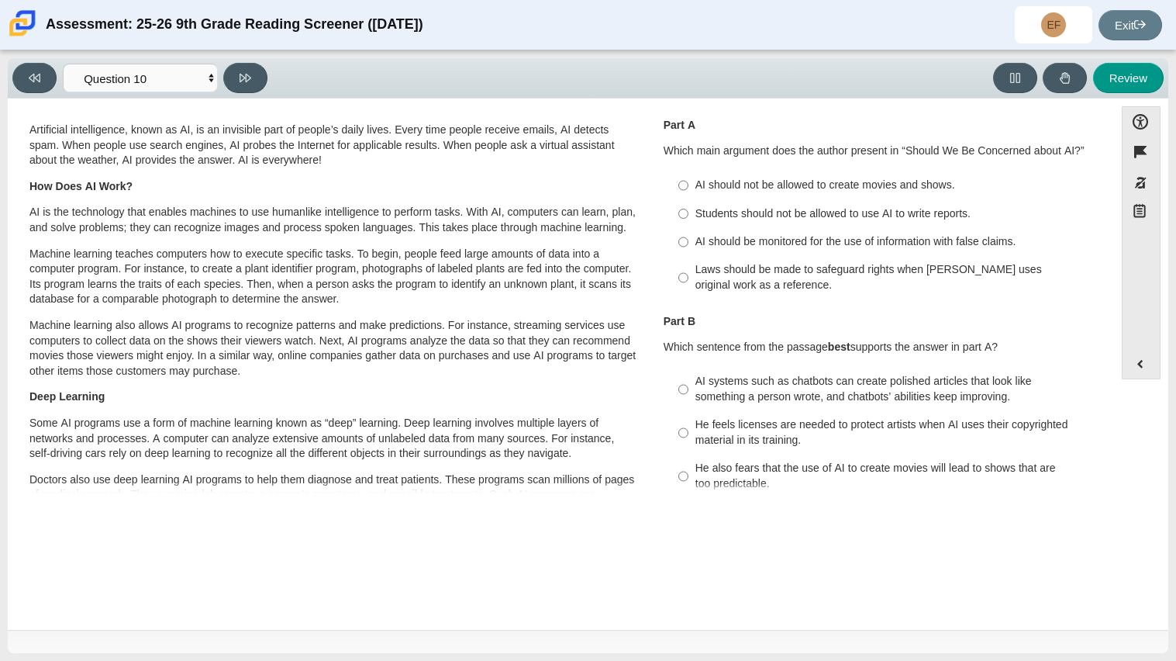
scroll to position [33, 0]
click at [920, 243] on div "AI should be monitored for the use of information with false claims." at bounding box center [891, 244] width 392 height 16
click at [688, 243] on input "AI should be monitored for the use of information with false claims. AI should …" at bounding box center [683, 243] width 10 height 28
radio input "true"
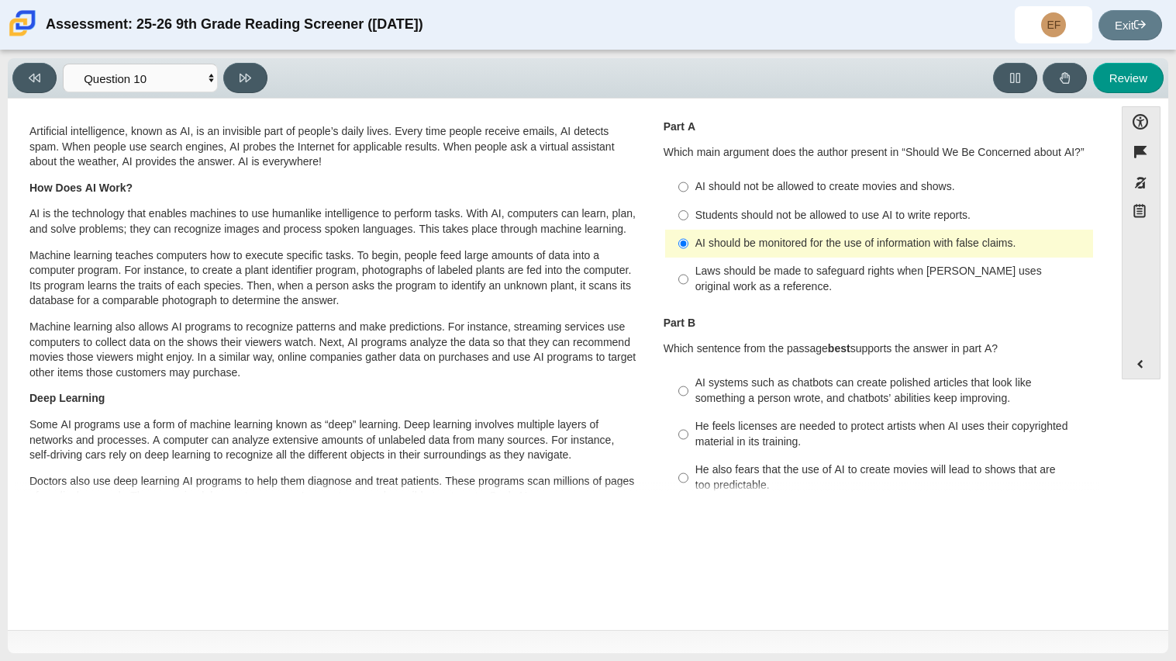
click at [770, 283] on div "Laws should be made to safeguard rights when AI uses original work as a referen…" at bounding box center [891, 279] width 392 height 30
click at [688, 283] on input "Laws should be made to safeguard rights when AI uses original work as a referen…" at bounding box center [683, 278] width 10 height 43
radio input "true"
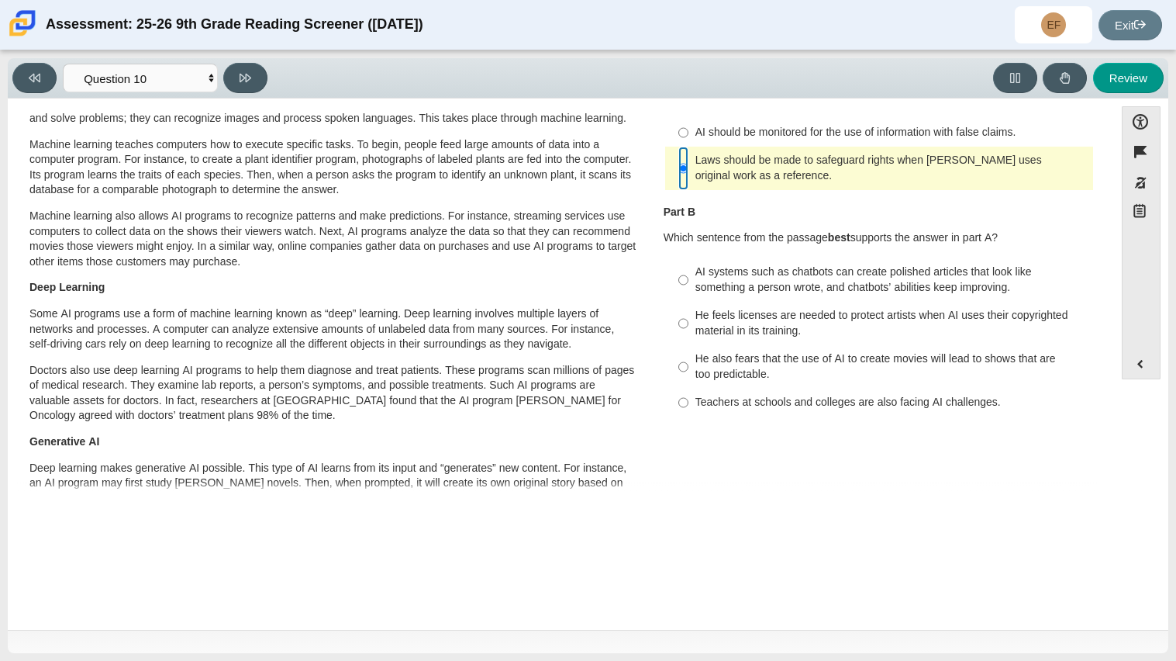
scroll to position [148, 0]
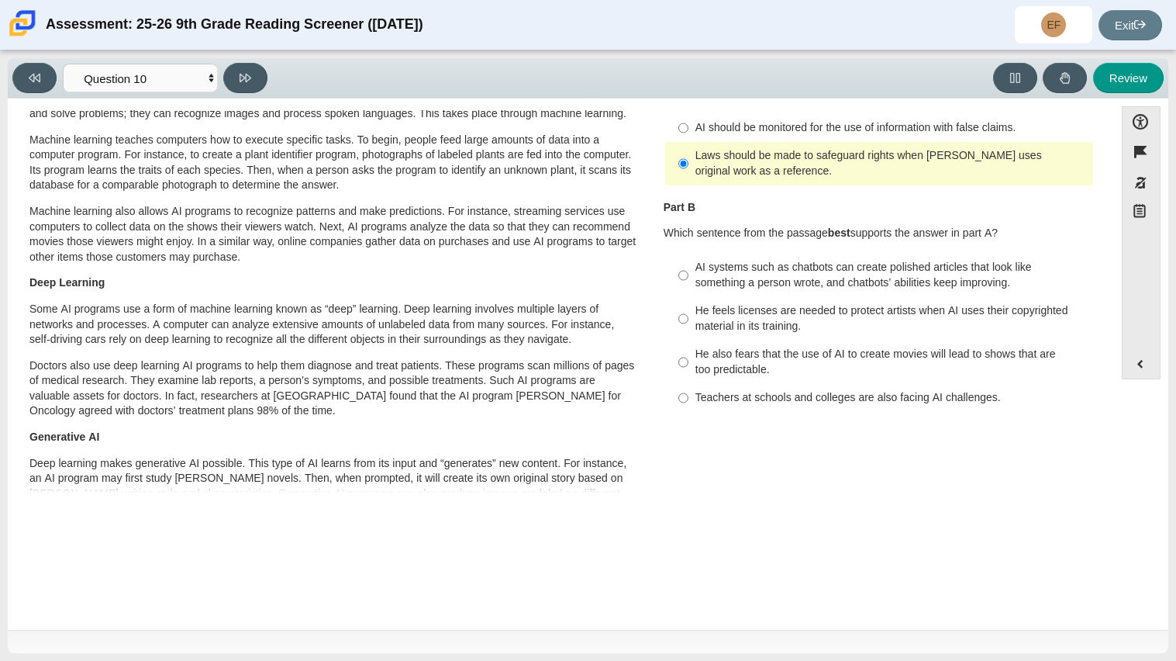
click at [887, 316] on div "He feels licenses are needed to protect artists when AI uses their copyrighted …" at bounding box center [891, 318] width 392 height 30
click at [688, 316] on input "He feels licenses are needed to protect artists when AI uses their copyrighted …" at bounding box center [683, 318] width 10 height 43
radio input "true"
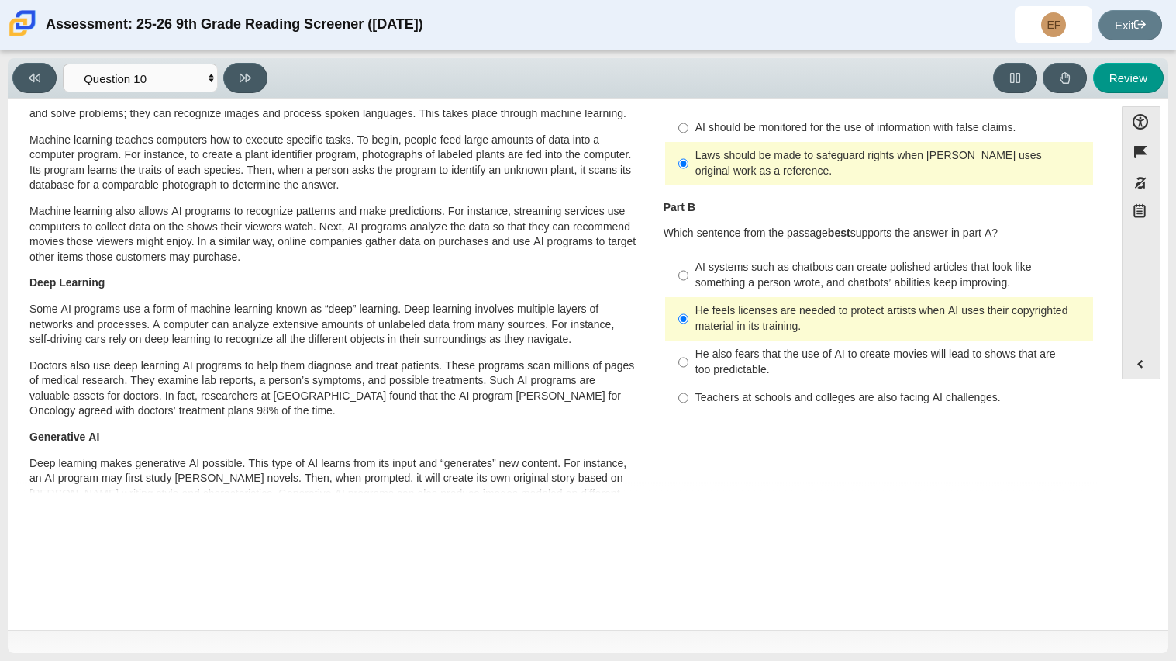
click at [723, 284] on div "AI systems such as chatbots can create polished articles that look like somethi…" at bounding box center [891, 275] width 392 height 30
click at [688, 284] on input "AI systems such as chatbots can create polished articles that look like somethi…" at bounding box center [683, 275] width 10 height 43
radio input "true"
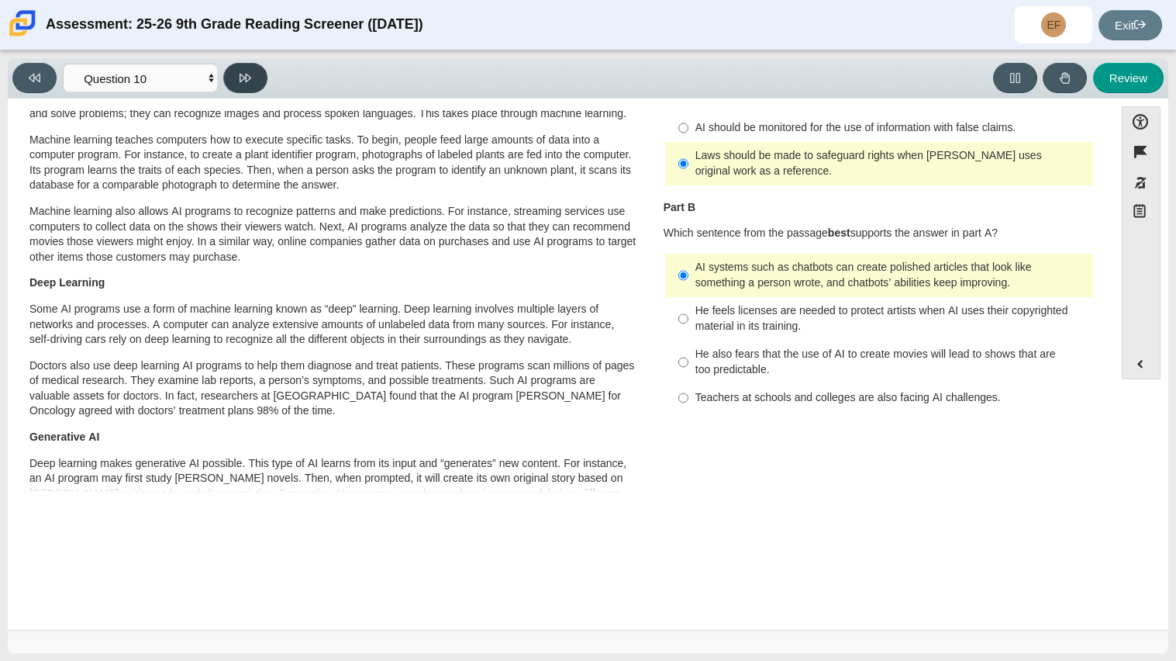
click at [247, 76] on icon at bounding box center [246, 78] width 12 height 12
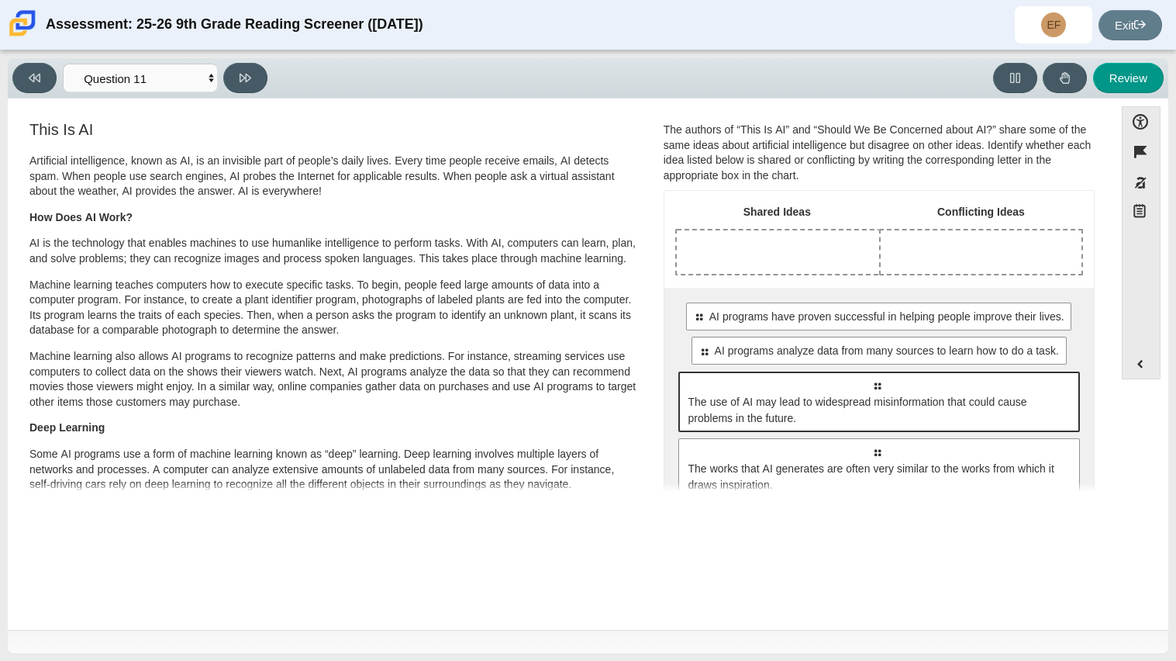
scroll to position [5, 0]
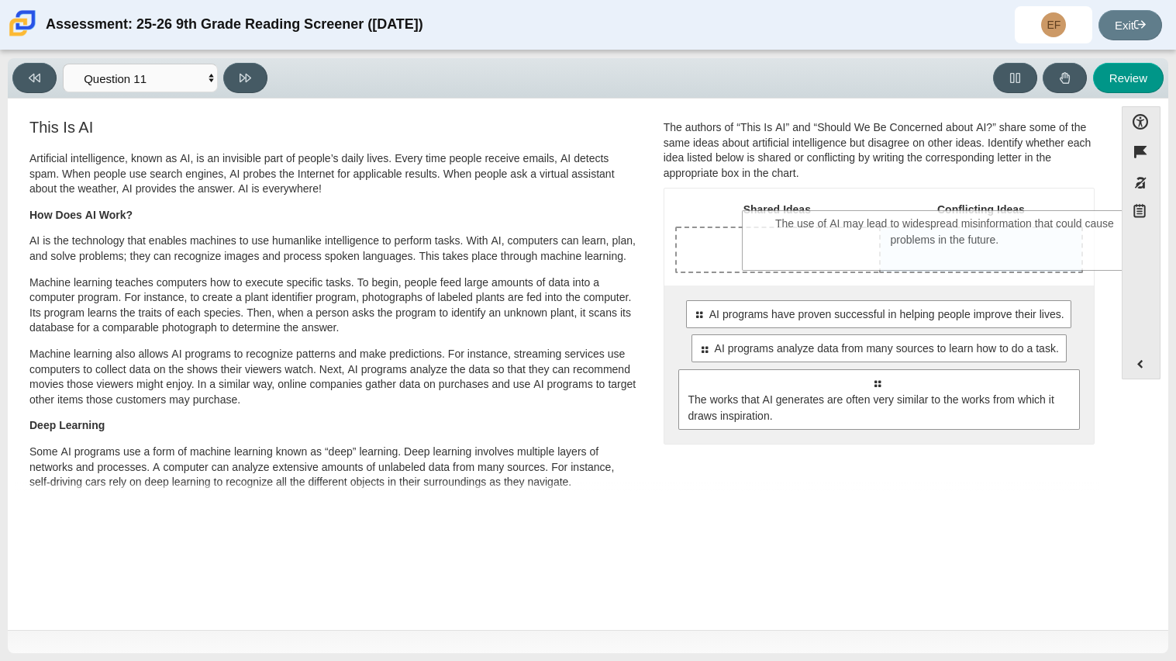
drag, startPoint x: 924, startPoint y: 422, endPoint x: 992, endPoint y: 263, distance: 173.0
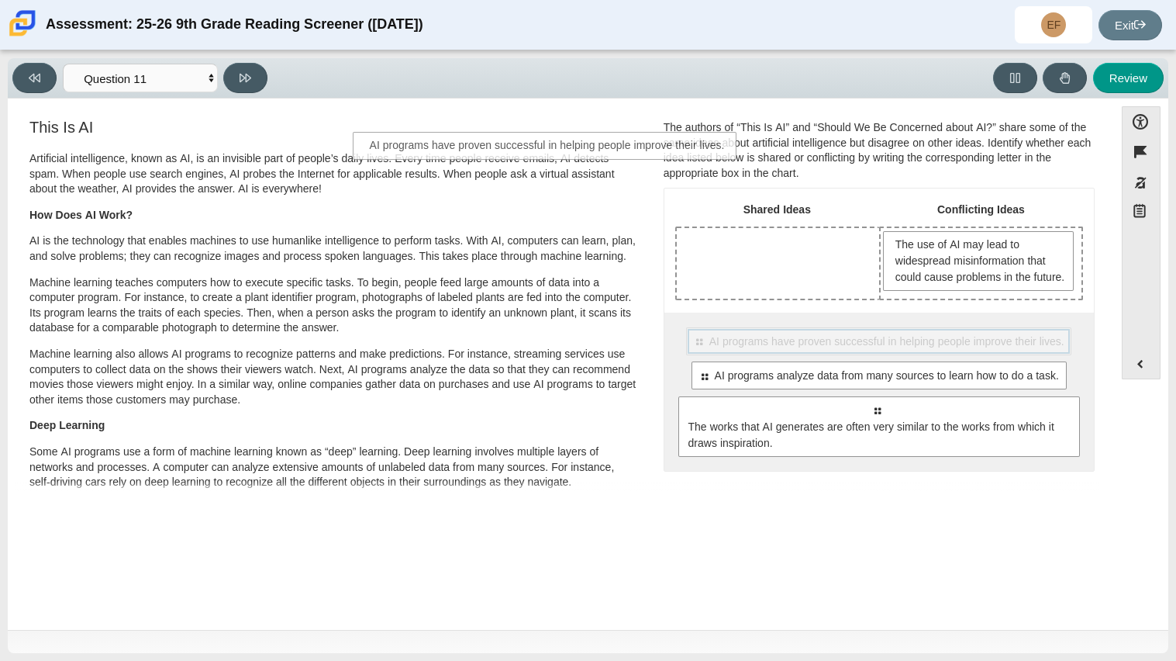
scroll to position [0, 0]
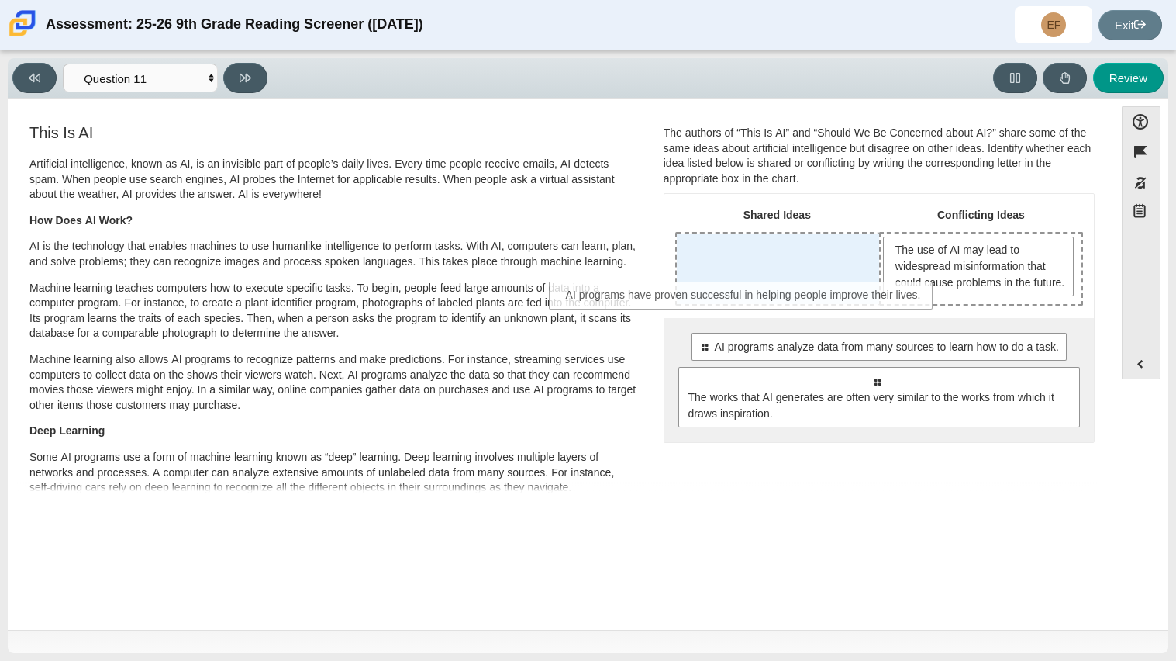
drag, startPoint x: 959, startPoint y: 360, endPoint x: 827, endPoint y: 299, distance: 145.0
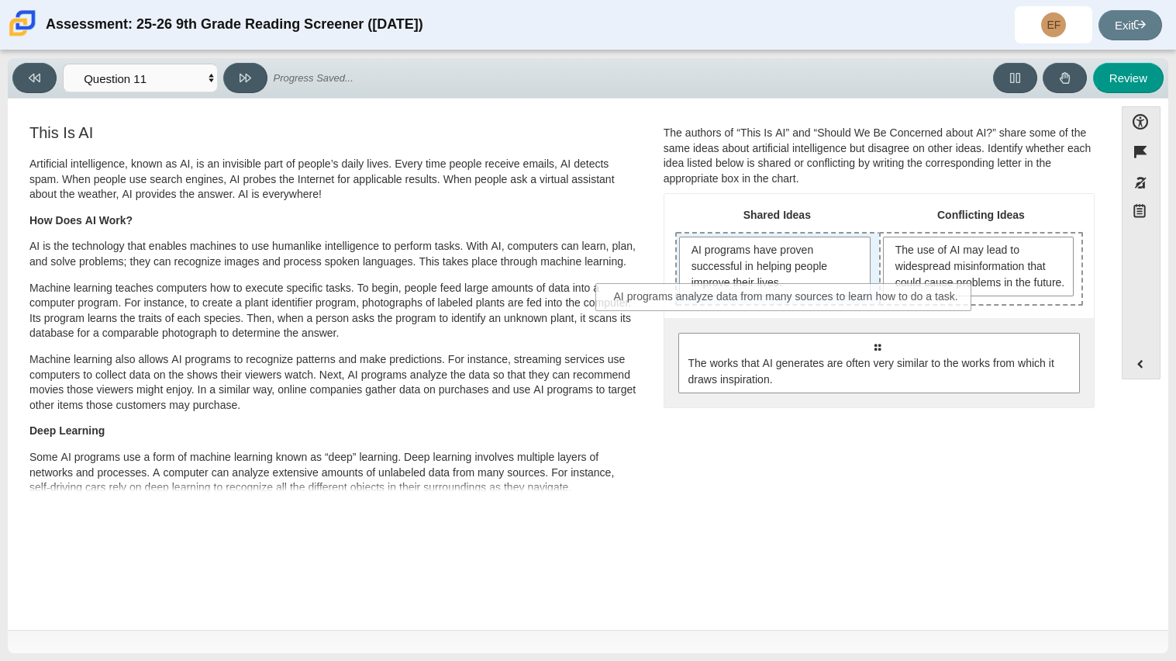
drag, startPoint x: 893, startPoint y: 367, endPoint x: 804, endPoint y: 302, distance: 110.4
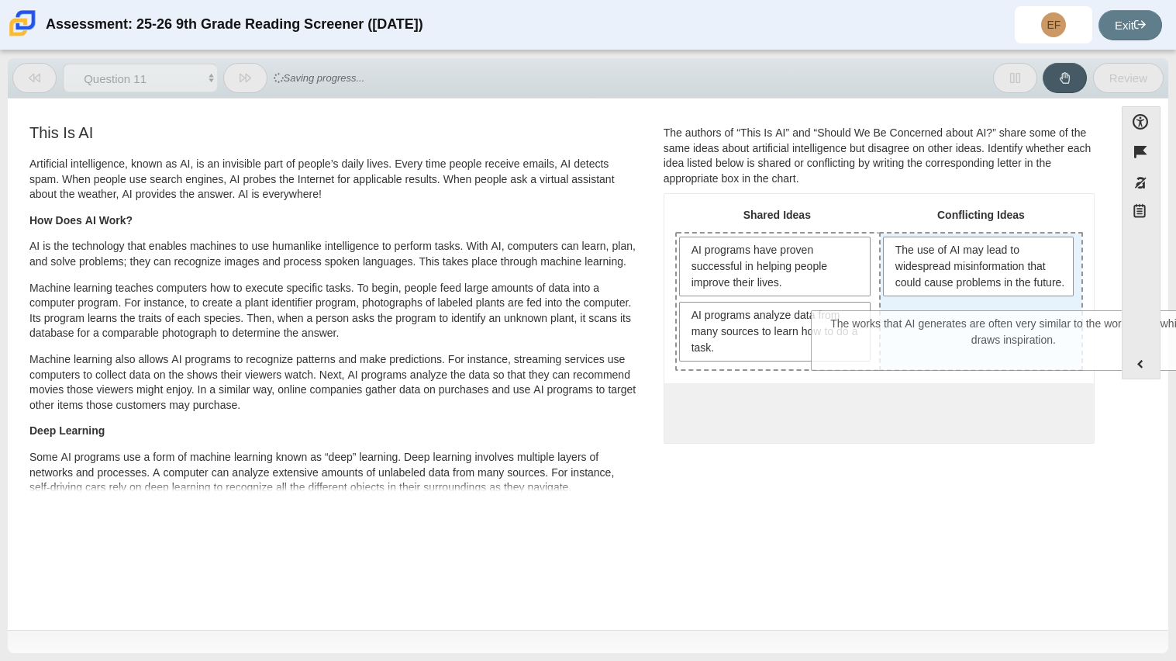
drag, startPoint x: 843, startPoint y: 419, endPoint x: 980, endPoint y: 332, distance: 162.4
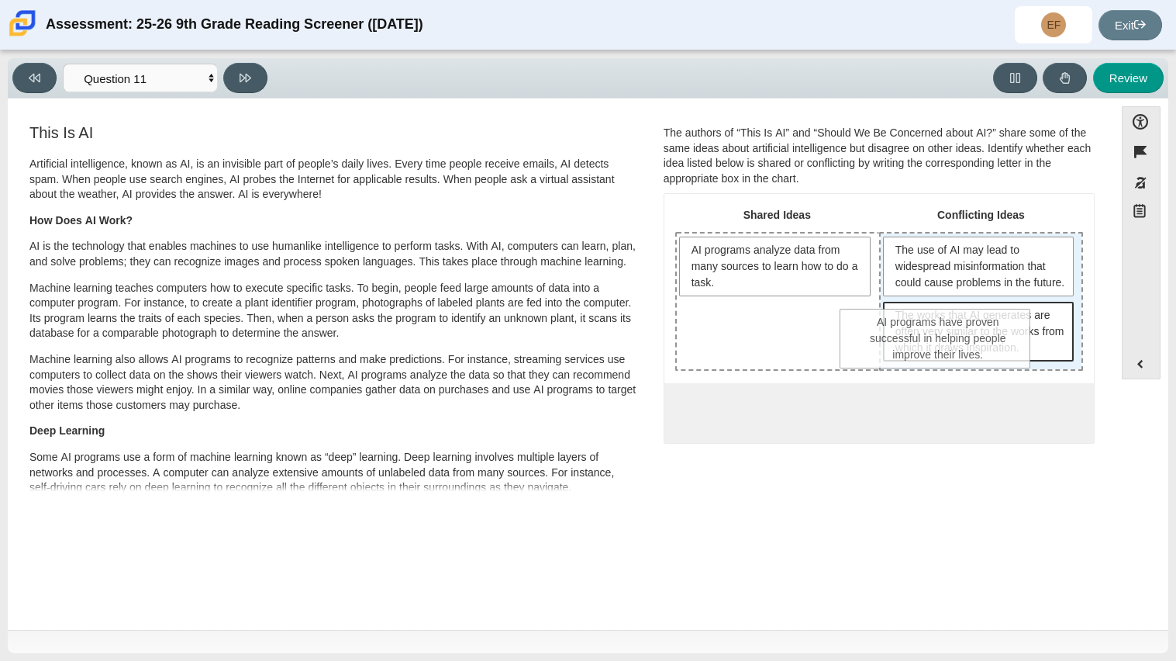
drag, startPoint x: 806, startPoint y: 273, endPoint x: 978, endPoint y: 347, distance: 187.2
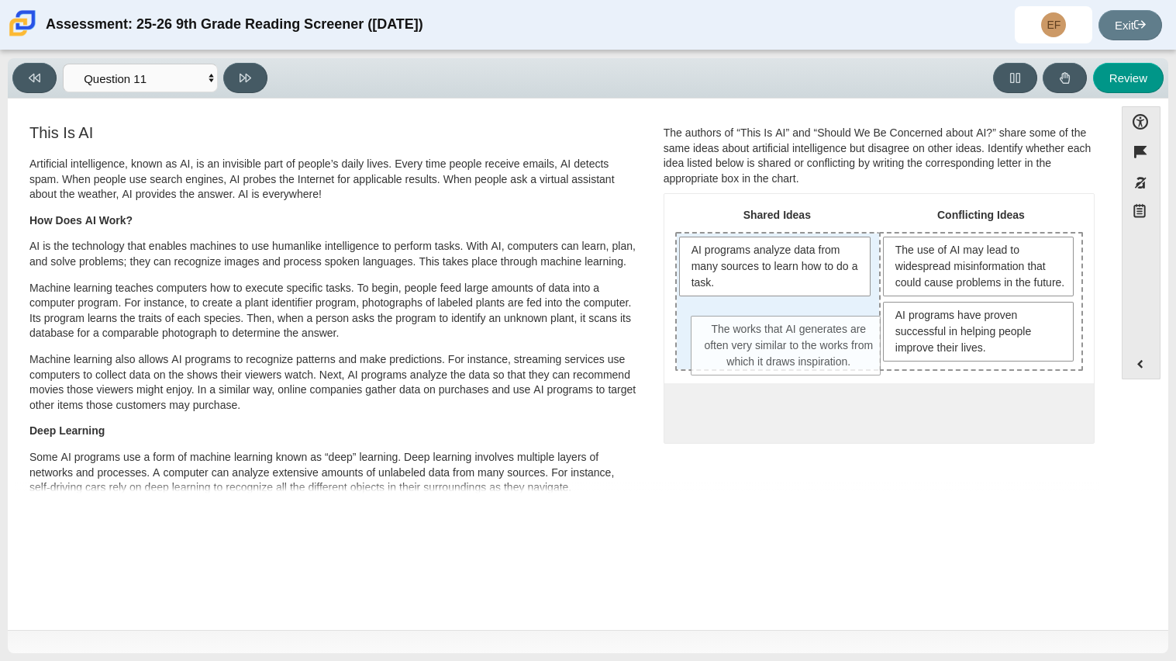
drag, startPoint x: 1039, startPoint y: 353, endPoint x: 840, endPoint y: 357, distance: 198.5
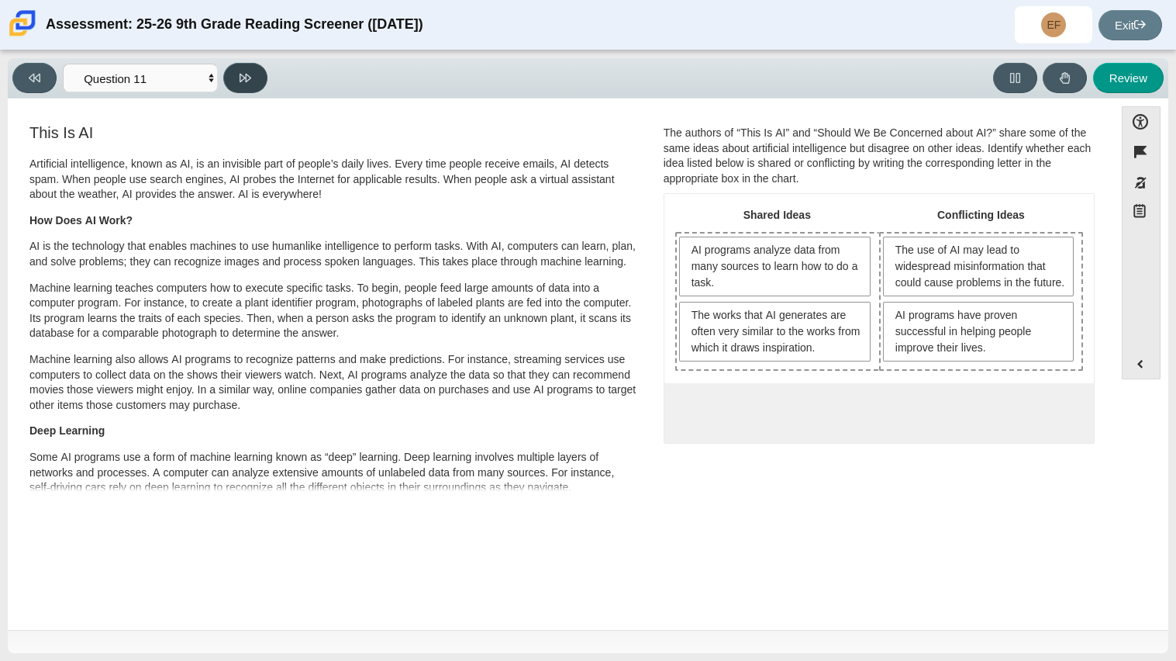
click at [250, 86] on button at bounding box center [245, 78] width 44 height 30
select select "c3effed4-44ce-4a19-bd96-1787f34e9b4c"
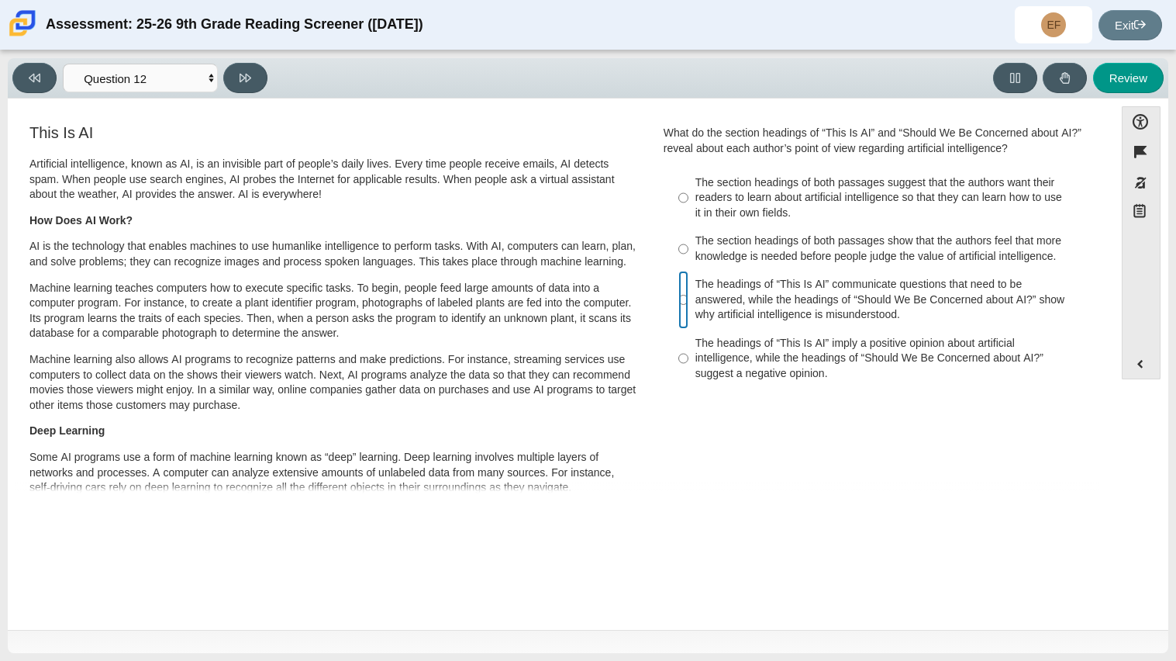
click at [678, 292] on input "The headings of “This Is AI” communicate questions that need to be answered, wh…" at bounding box center [683, 300] width 10 height 59
radio input "true"
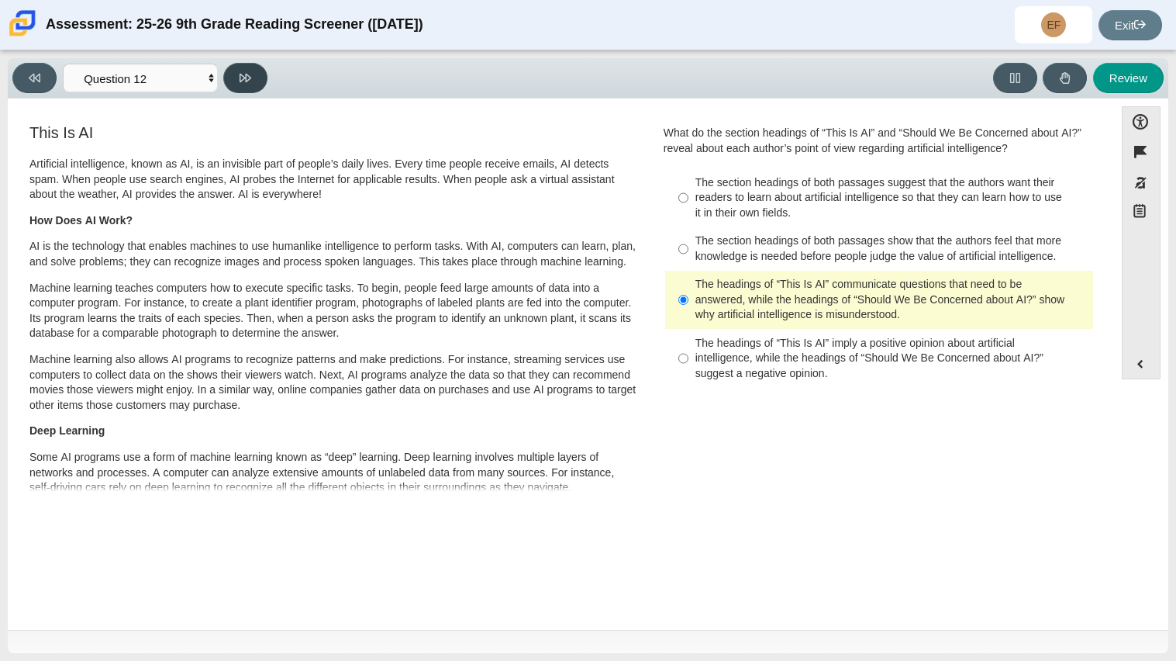
click at [253, 80] on button at bounding box center [245, 78] width 44 height 30
select select "review"
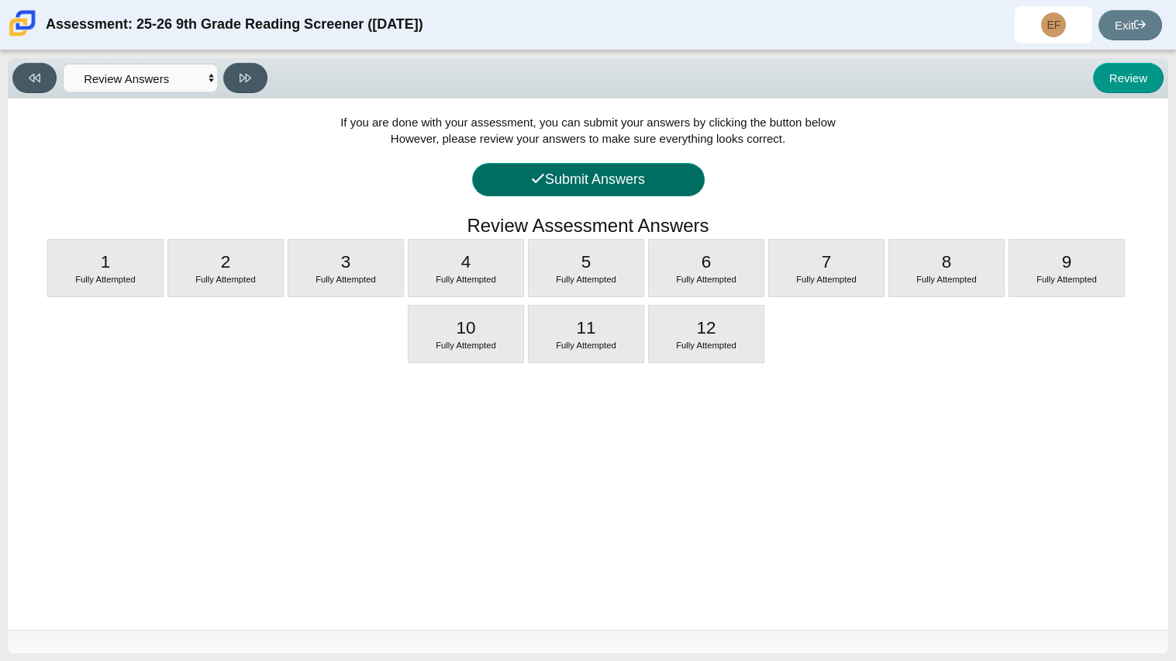
click at [665, 183] on button "Submit Answers" at bounding box center [588, 179] width 233 height 33
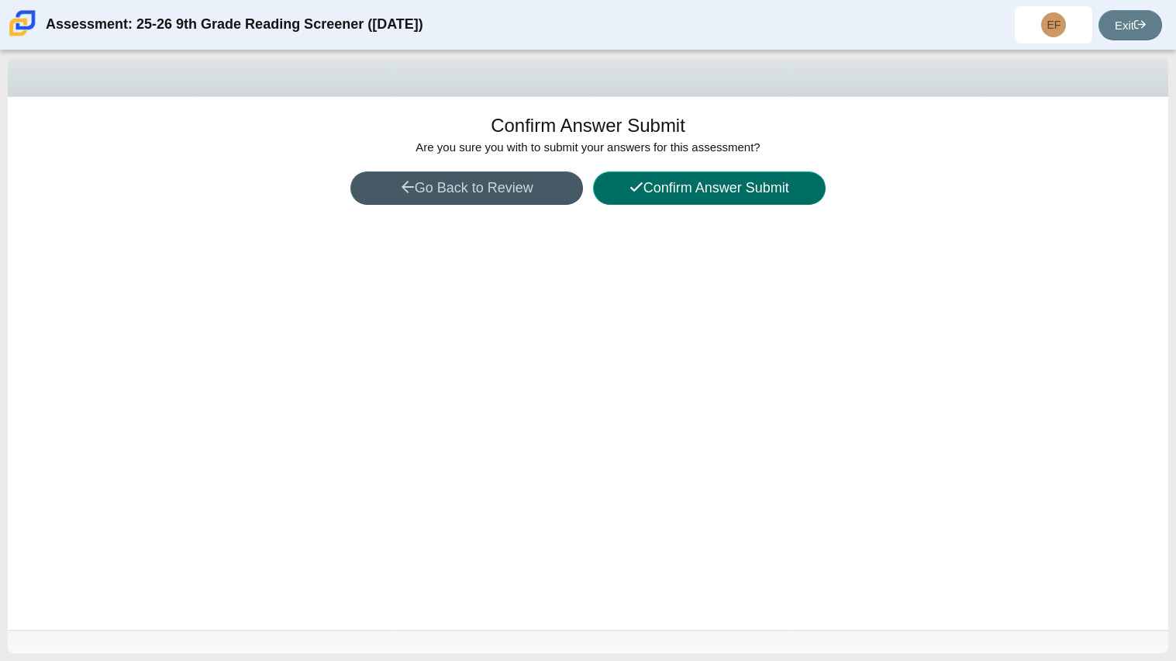
click at [733, 197] on button "Confirm Answer Submit" at bounding box center [709, 187] width 233 height 33
